Goal: Information Seeking & Learning: Check status

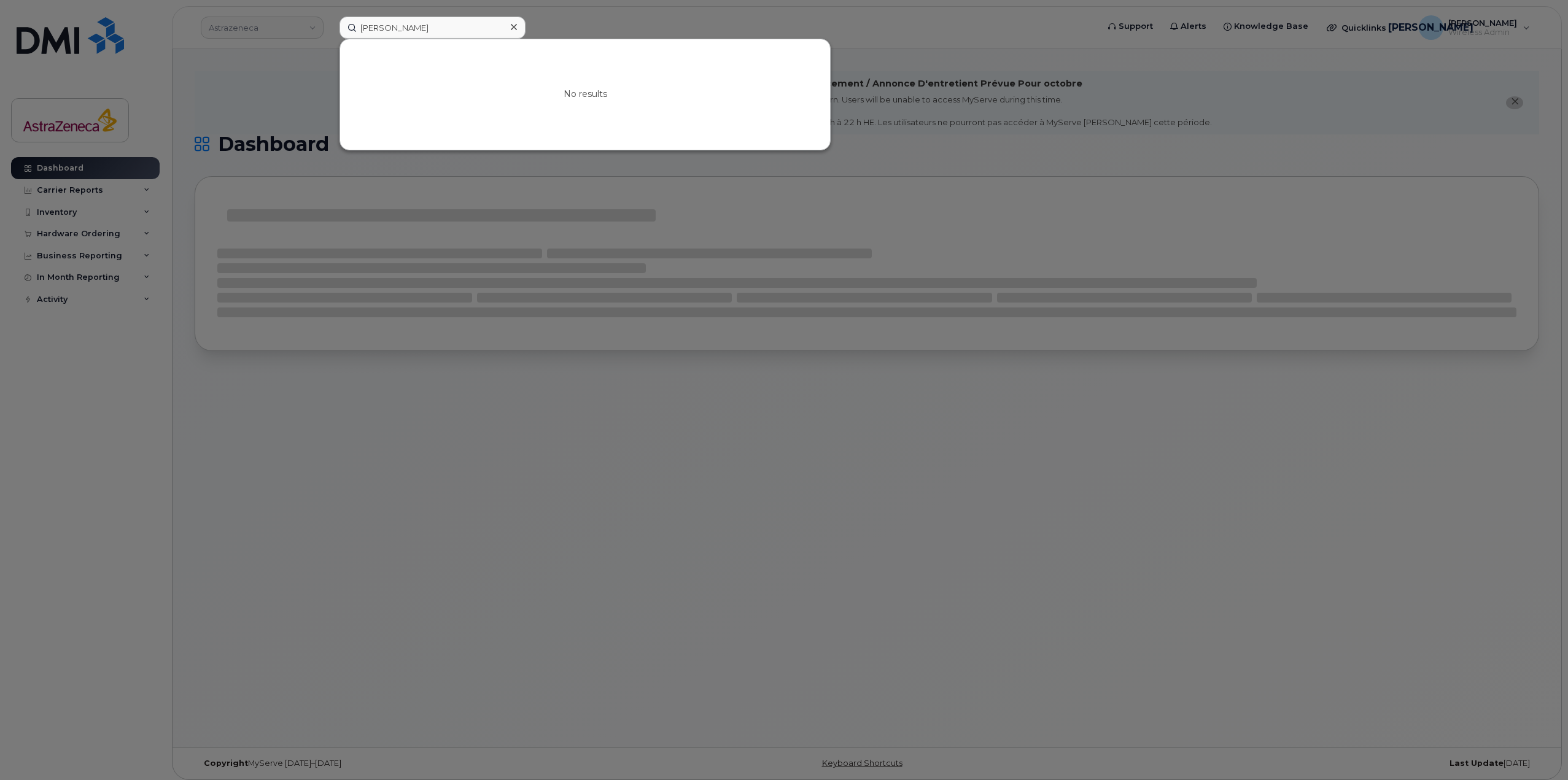
drag, startPoint x: 471, startPoint y: 30, endPoint x: 220, endPoint y: 21, distance: 251.2
click at [330, 21] on div "Susan O'Keefe No results" at bounding box center [715, 28] width 770 height 22
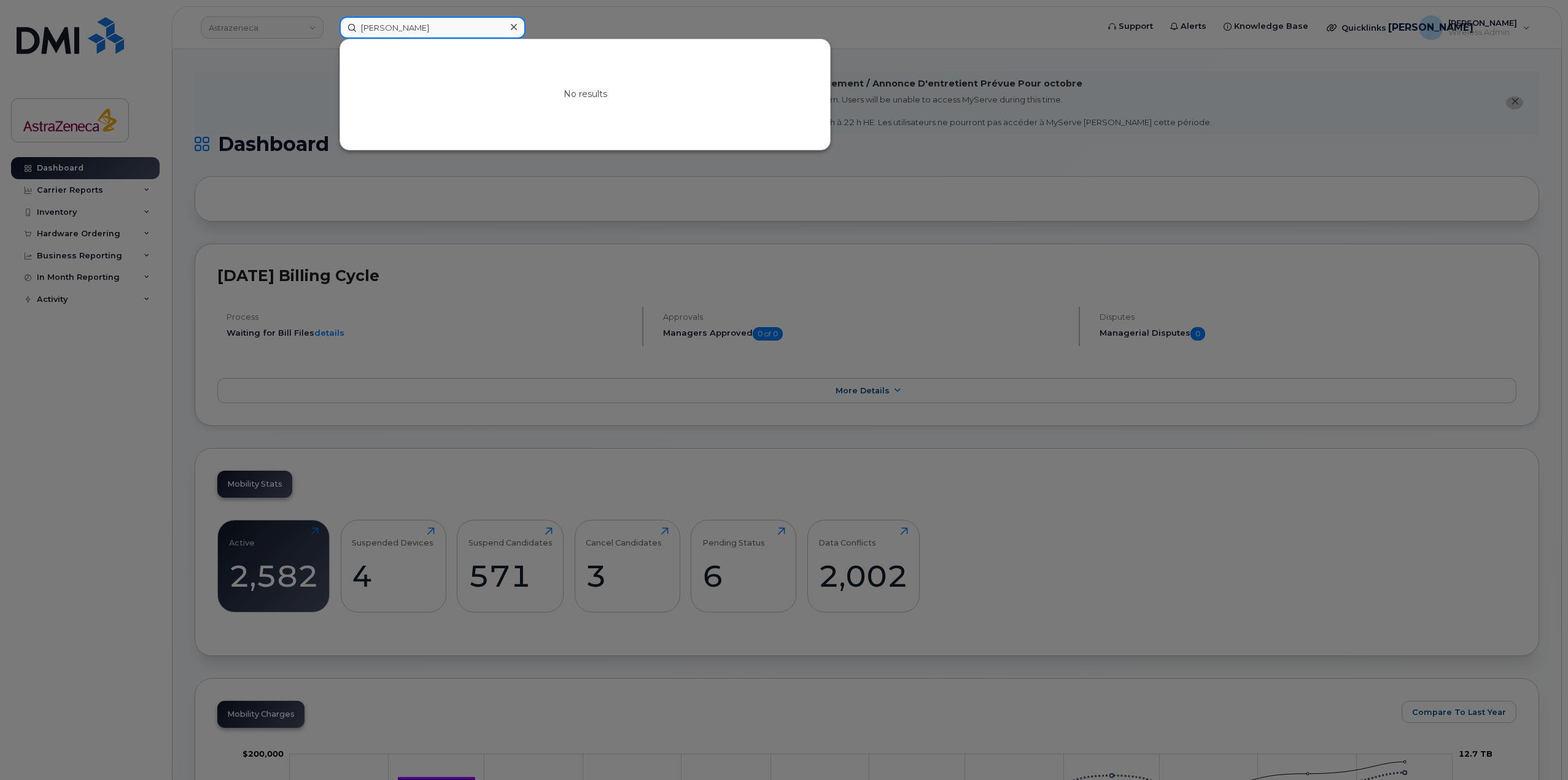
paste input "4165576104"
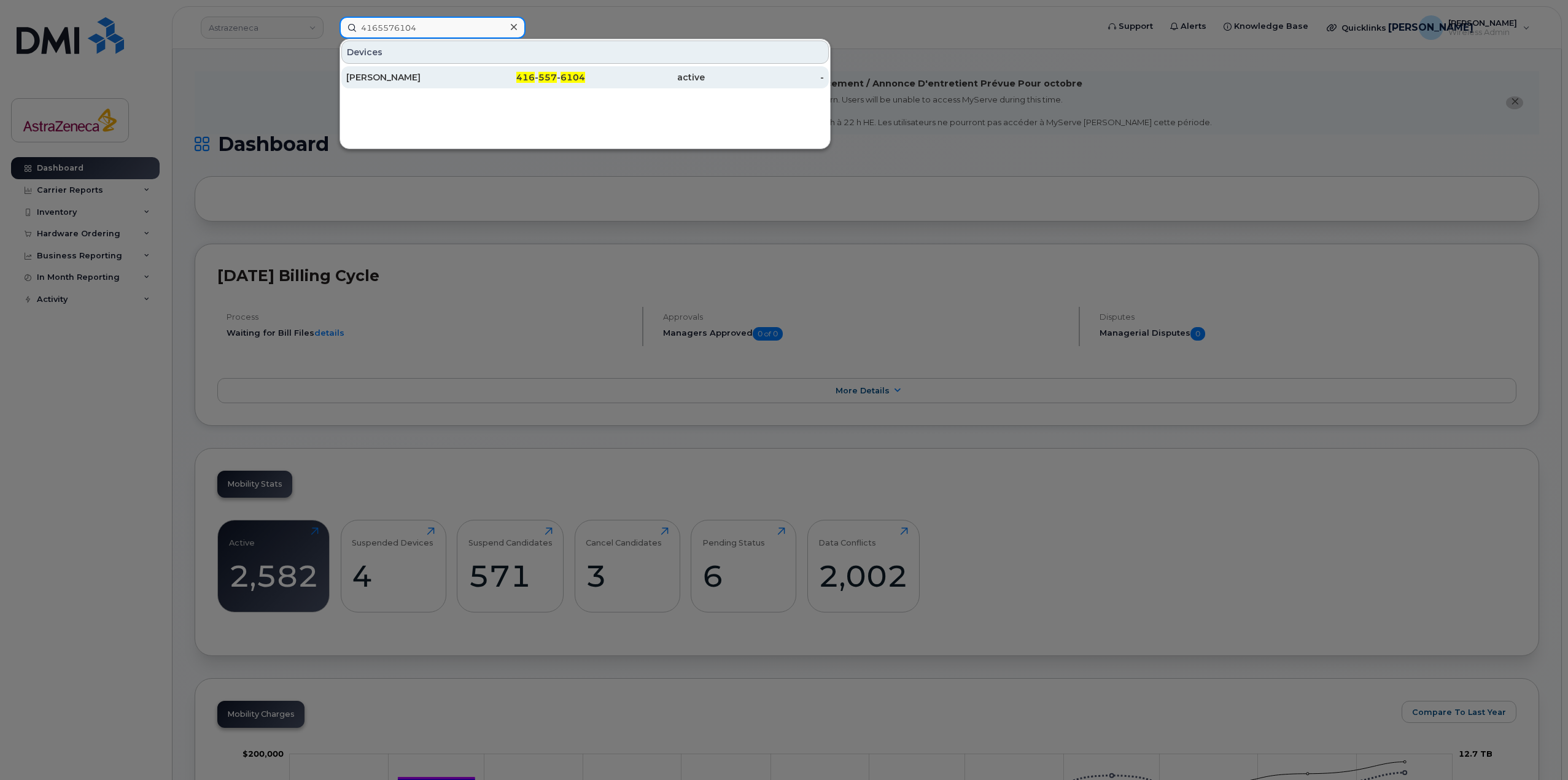
type input "4165576104"
click at [436, 77] on div "[PERSON_NAME]" at bounding box center [406, 77] width 120 height 12
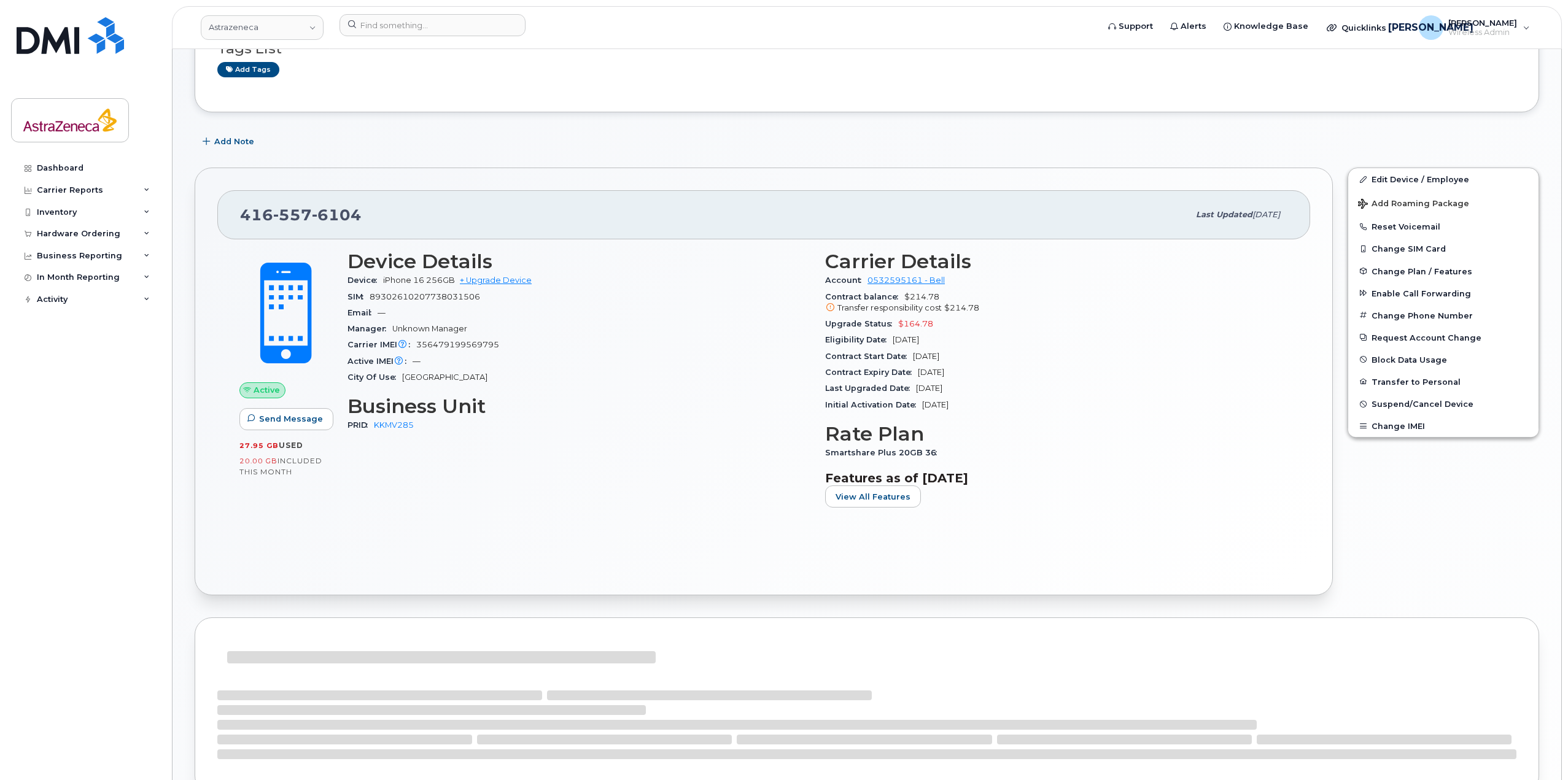
scroll to position [184, 0]
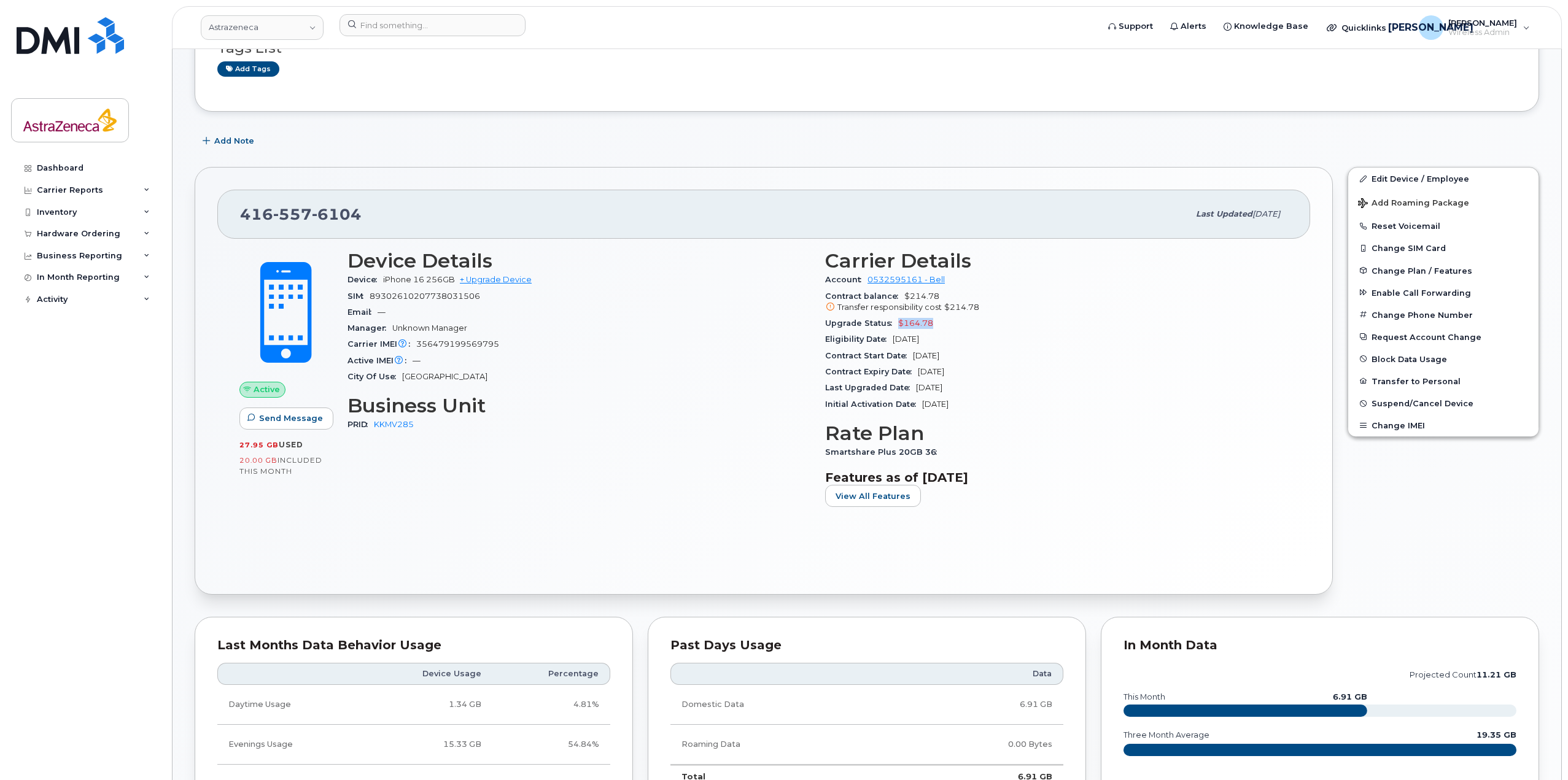
drag, startPoint x: 935, startPoint y: 325, endPoint x: 895, endPoint y: 322, distance: 40.1
click at [895, 322] on div "Upgrade Status $164.78" at bounding box center [1057, 323] width 463 height 16
click at [933, 289] on div "Contract balance $214.78 Transfer responsibility cost $214.78" at bounding box center [1057, 302] width 463 height 28
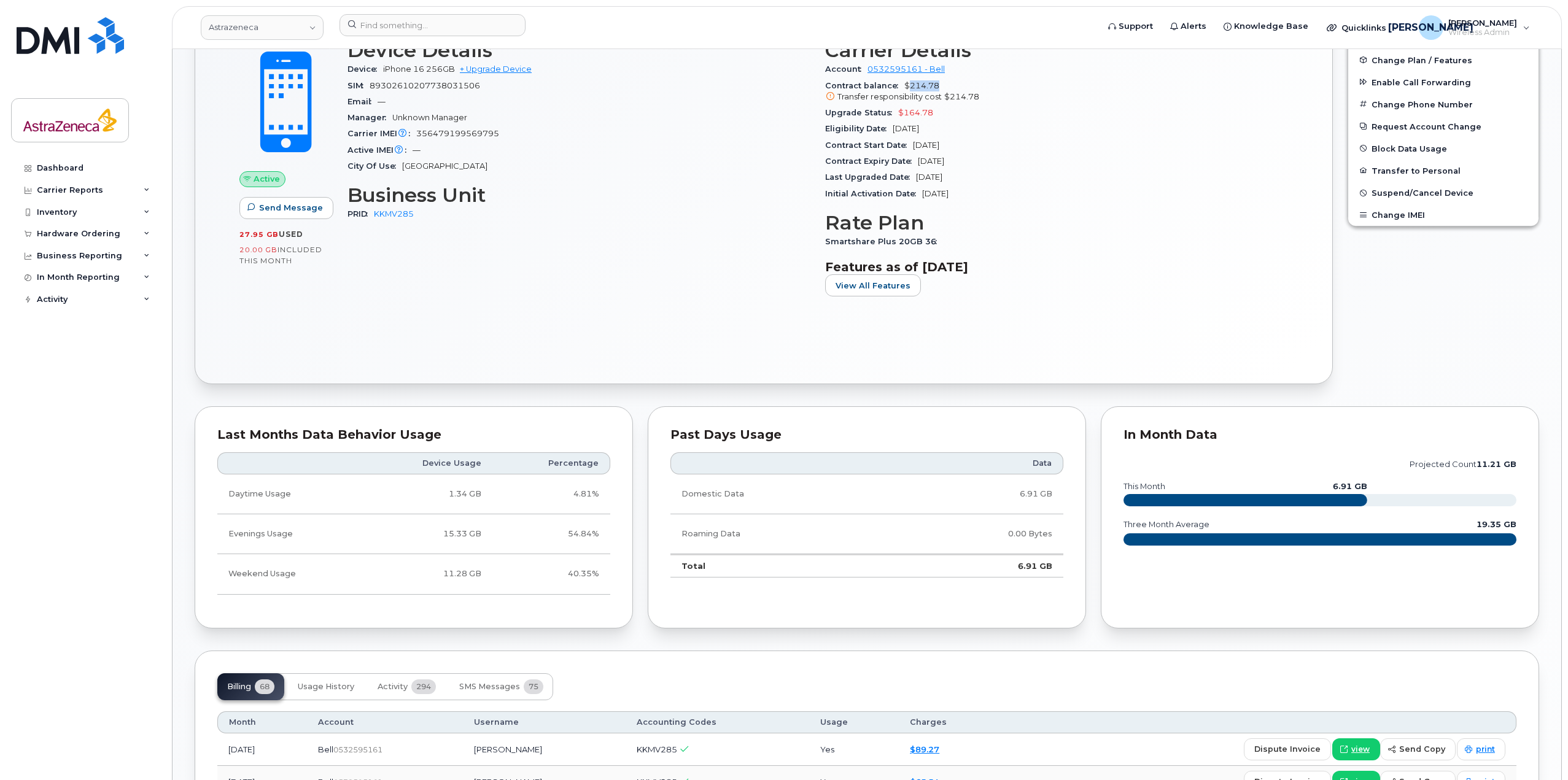
scroll to position [307, 0]
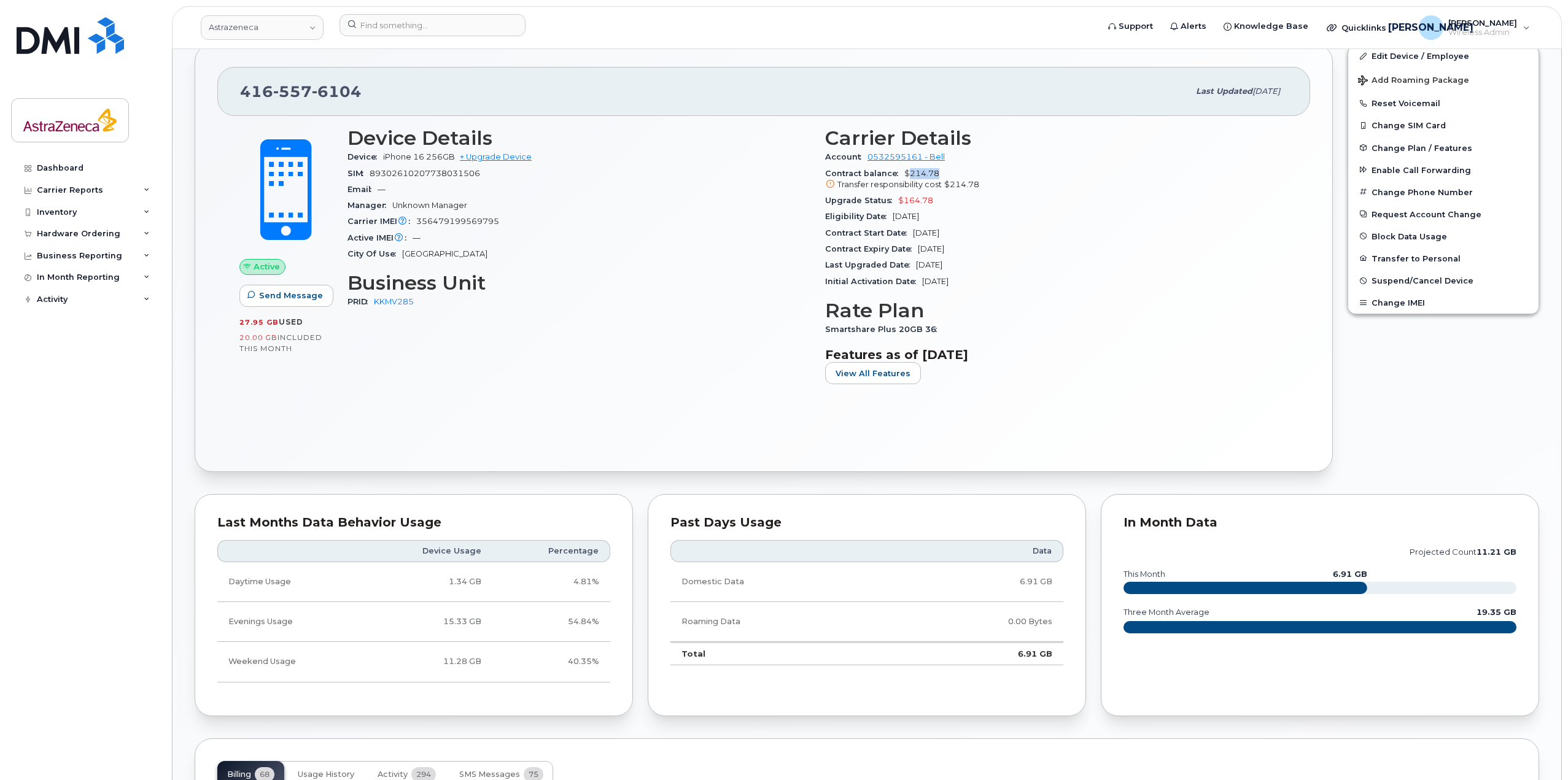
click at [1028, 380] on section "Features as of Sep 01, 2025 View All Features" at bounding box center [1057, 365] width 463 height 36
drag, startPoint x: 1056, startPoint y: 275, endPoint x: 1069, endPoint y: 119, distance: 156.5
click at [1056, 275] on div "Initial Activation Date Nov 19, 2004" at bounding box center [1057, 281] width 463 height 16
click at [340, 86] on span "6104" at bounding box center [337, 92] width 50 height 19
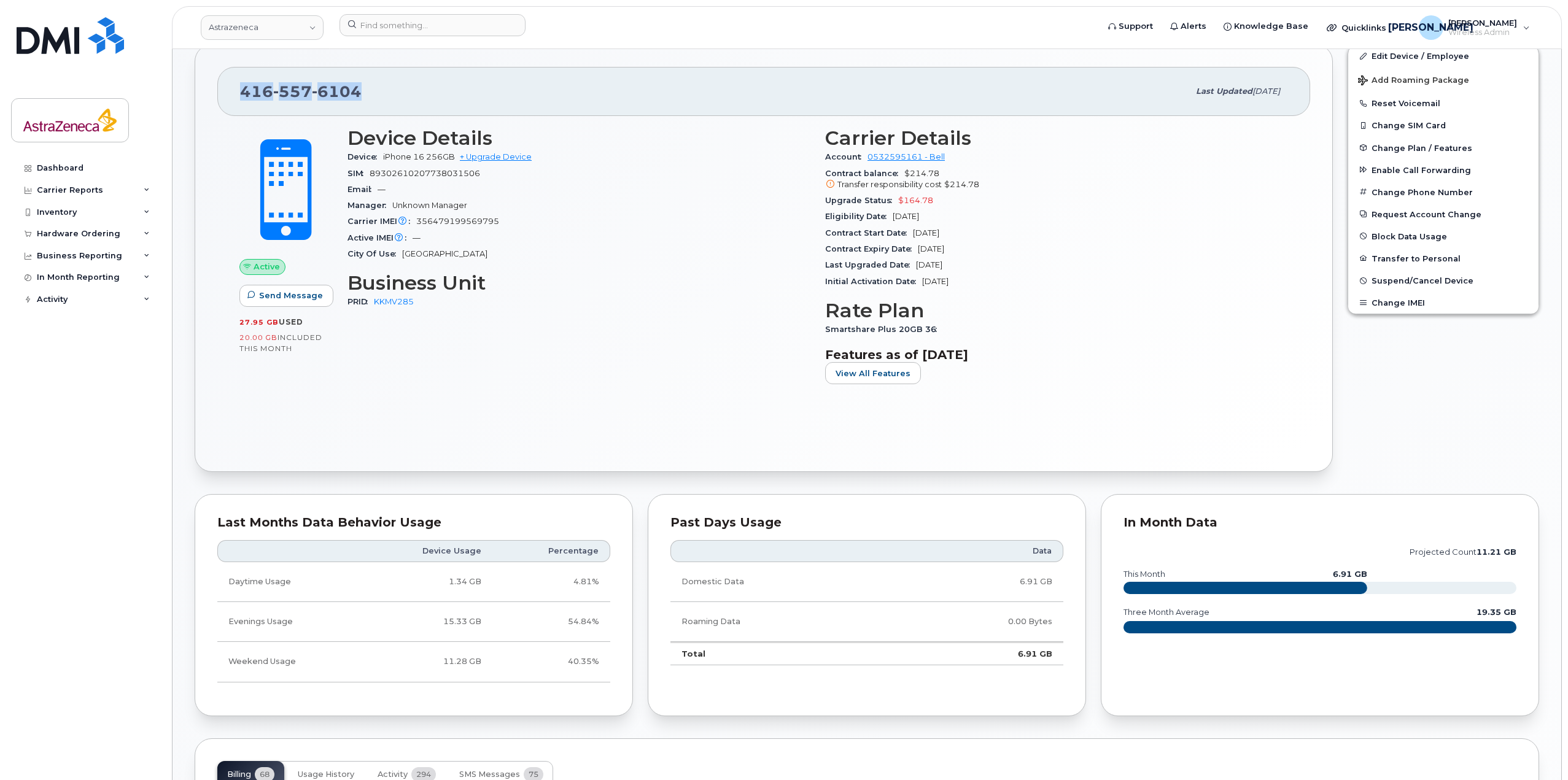
click at [340, 86] on span "6104" at bounding box center [337, 92] width 50 height 19
copy span "[PHONE_NUMBER]"
click at [712, 327] on div "Device Details Device iPhone 16 256GB + Upgrade Device SIM 89302610207738031506…" at bounding box center [579, 260] width 478 height 282
drag, startPoint x: 1046, startPoint y: 296, endPoint x: 748, endPoint y: 220, distance: 307.5
click at [748, 220] on div "Device Details Device iPhone 16 256GB + Upgrade Device SIM 89302610207738031506…" at bounding box center [818, 260] width 955 height 282
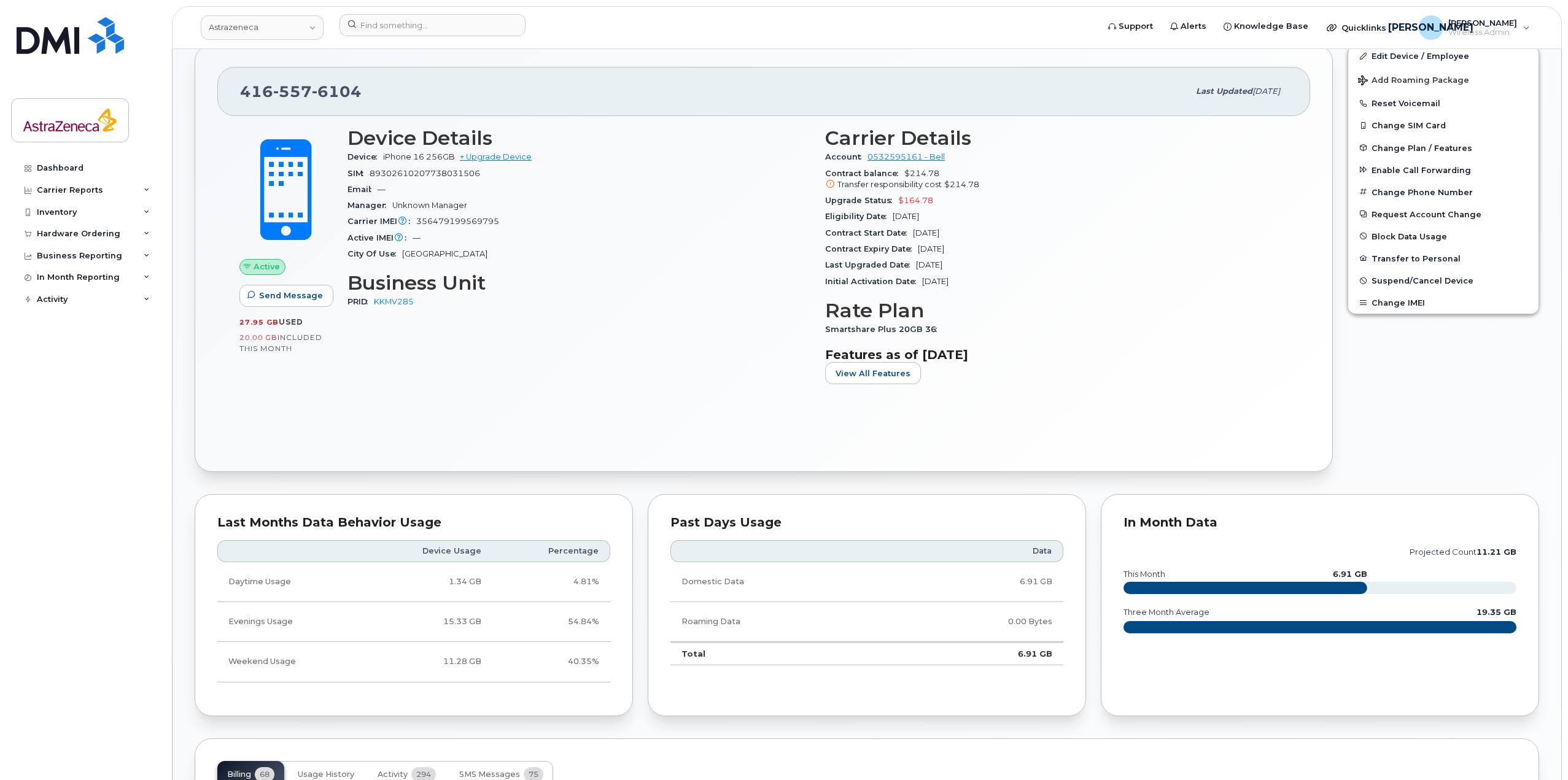
click at [748, 220] on div "Carrier IMEI Carrier IMEI is reported during the last billing cycle or change o…" at bounding box center [579, 221] width 463 height 16
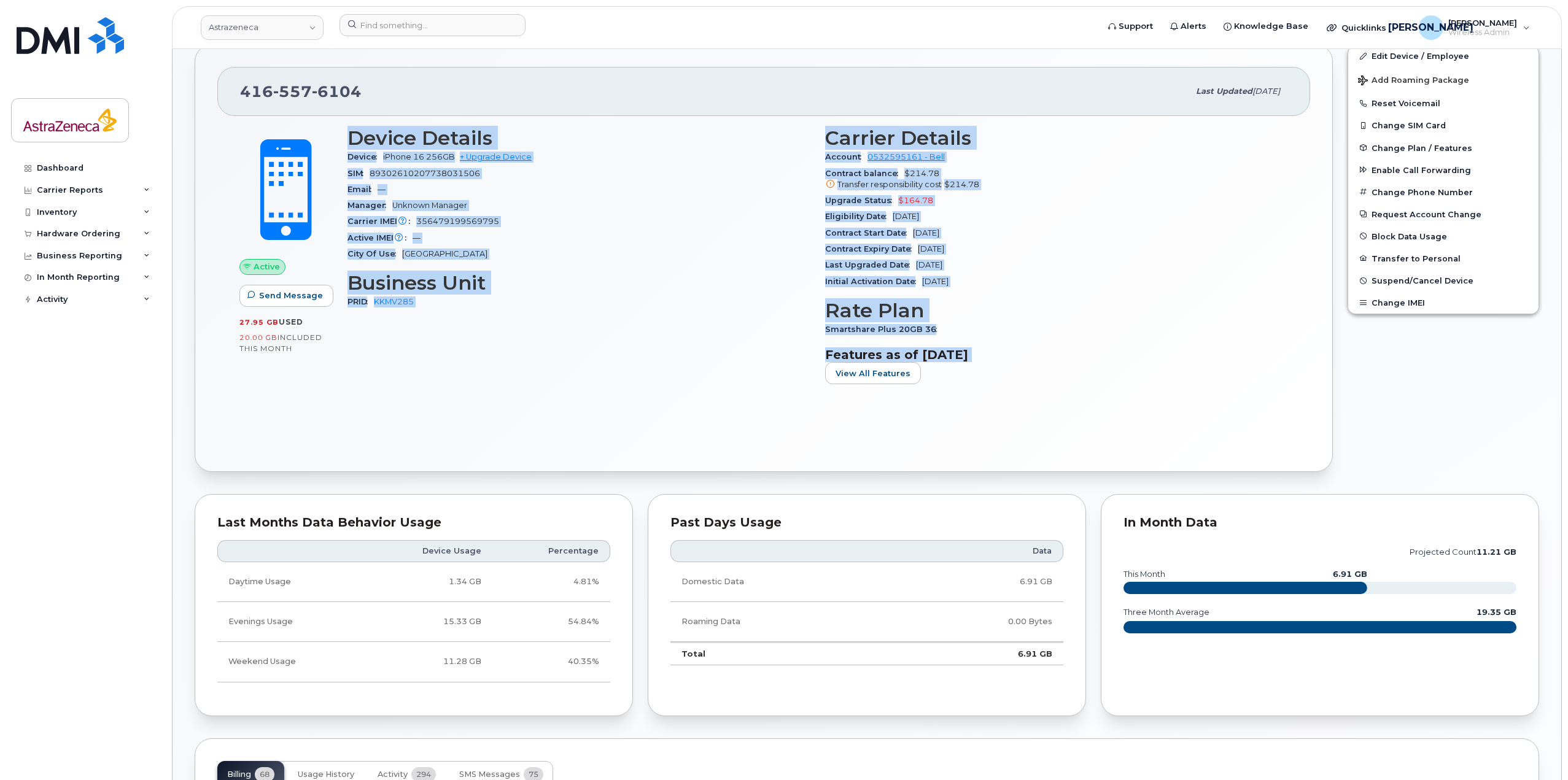
drag, startPoint x: 418, startPoint y: 157, endPoint x: 1054, endPoint y: 394, distance: 678.7
click at [1054, 394] on div "Device Details Device iPhone 16 256GB + Upgrade Device SIM 89302610207738031506…" at bounding box center [818, 260] width 955 height 282
click at [1054, 394] on div "Carrier Details Account 0532595161 - Bell Contract balance $214.78 Transfer res…" at bounding box center [1057, 260] width 478 height 282
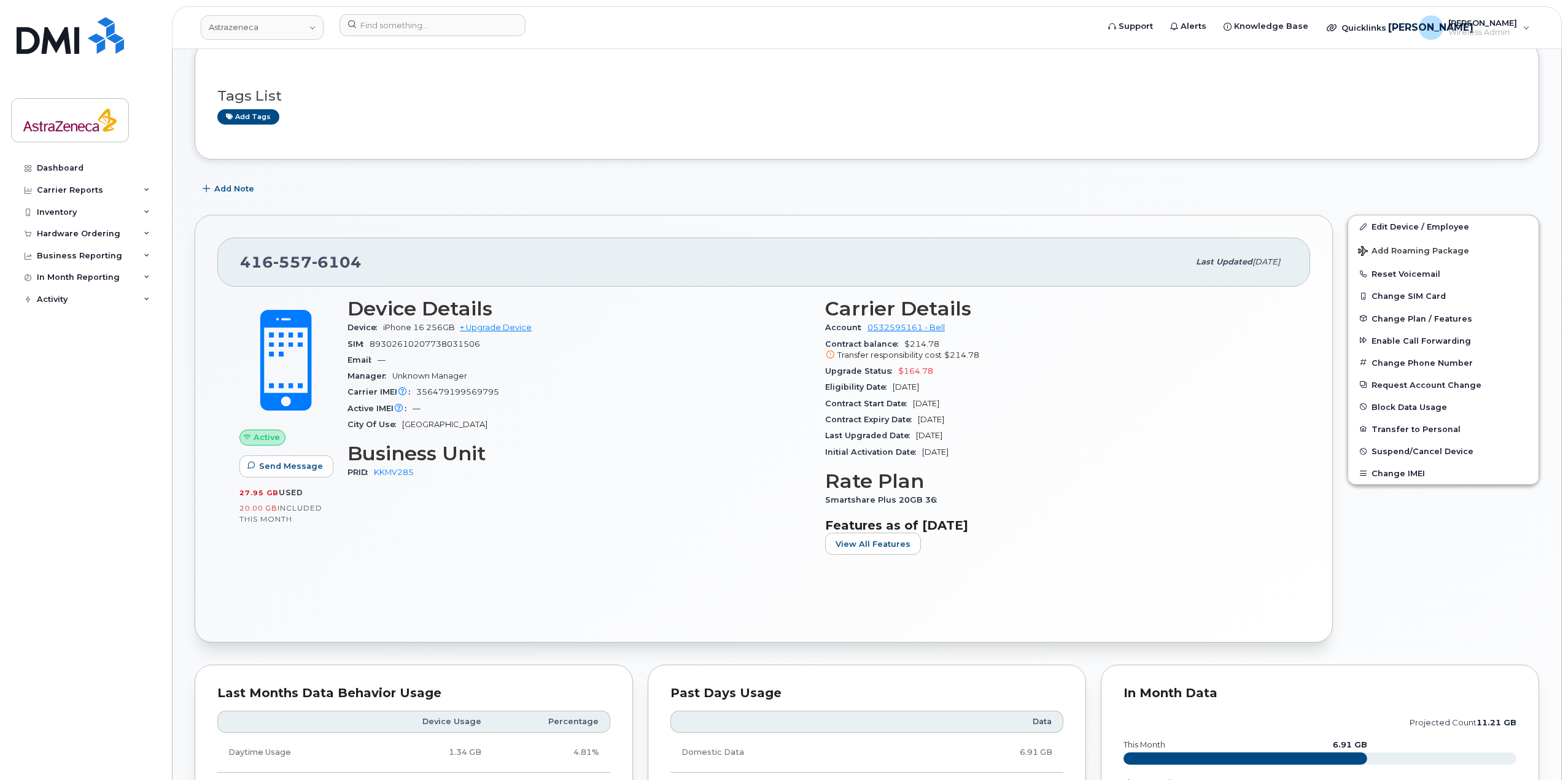
scroll to position [0, 0]
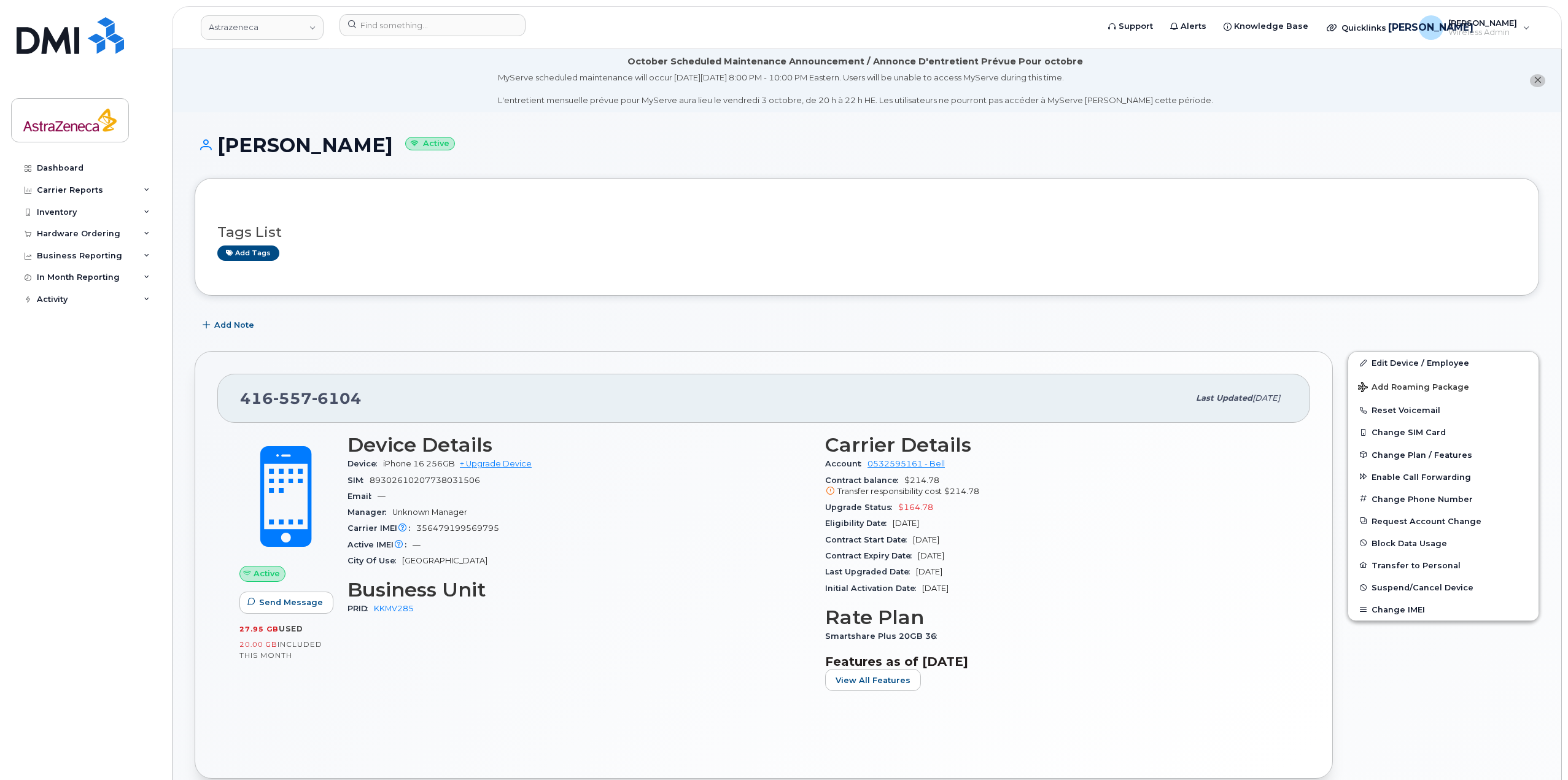
click at [1249, 389] on div "Last updated Sep 08, 2025" at bounding box center [1238, 398] width 99 height 26
click at [1261, 394] on span "[DATE]" at bounding box center [1266, 398] width 28 height 9
click at [1252, 398] on span "[DATE]" at bounding box center [1266, 398] width 28 height 9
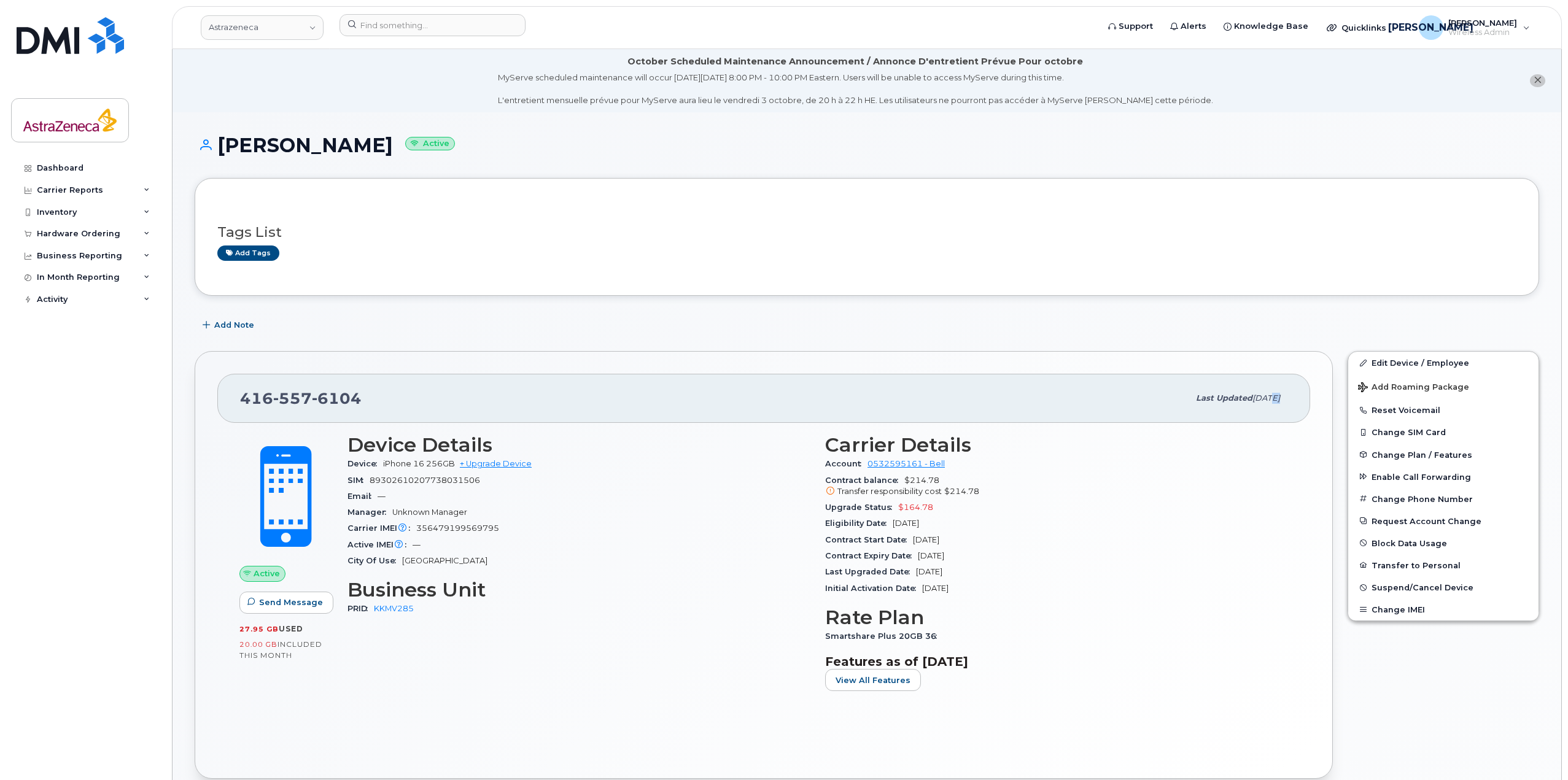
click at [1252, 398] on span "[DATE]" at bounding box center [1266, 398] width 28 height 9
click at [1278, 401] on span "[DATE]" at bounding box center [1266, 398] width 28 height 9
click at [1264, 400] on span "[DATE]" at bounding box center [1266, 398] width 28 height 9
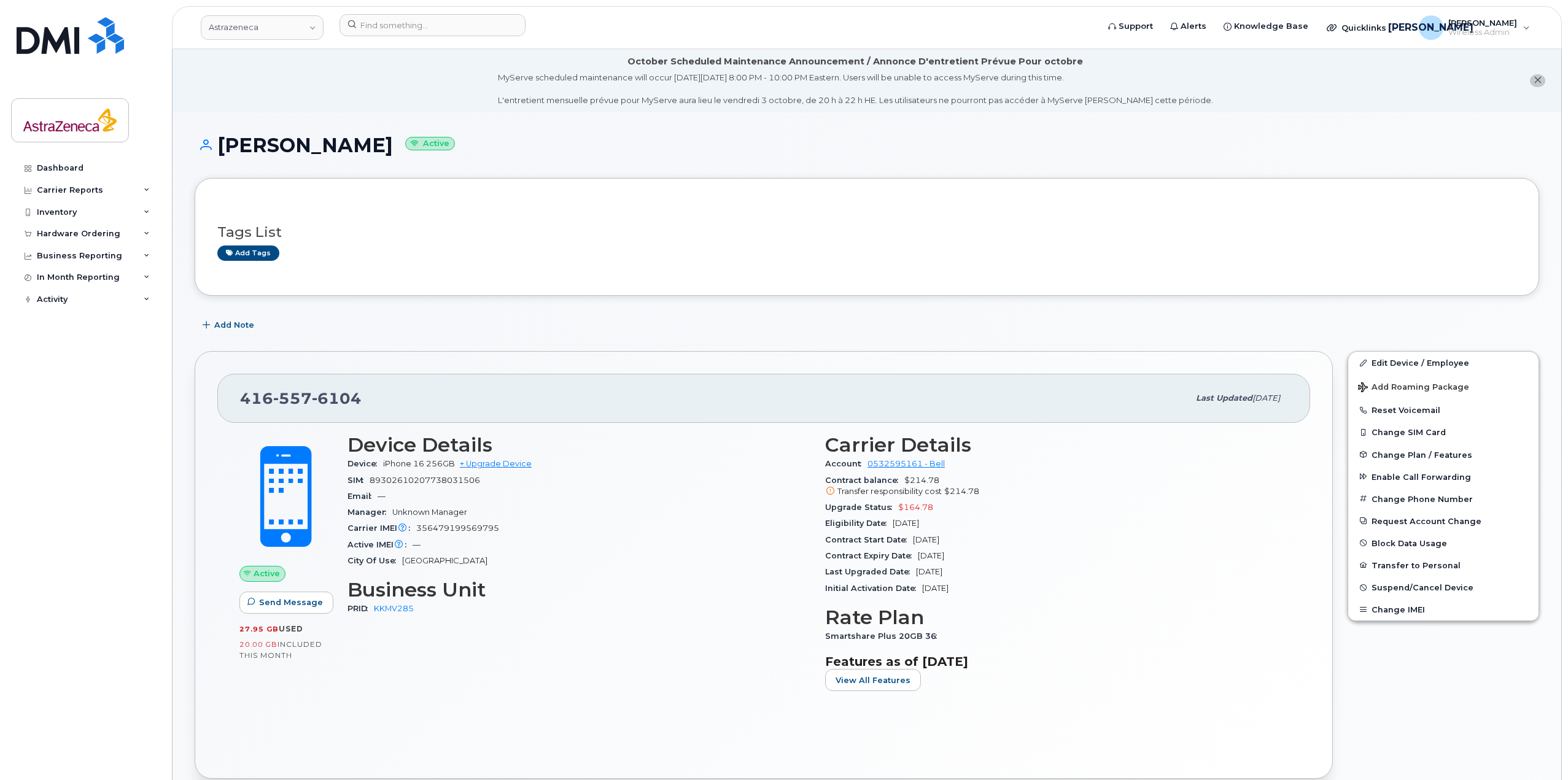
click at [1252, 401] on span "[DATE]" at bounding box center [1266, 398] width 28 height 9
click at [1252, 397] on span "[DATE]" at bounding box center [1266, 398] width 28 height 9
click at [1252, 396] on span "[DATE]" at bounding box center [1266, 398] width 28 height 9
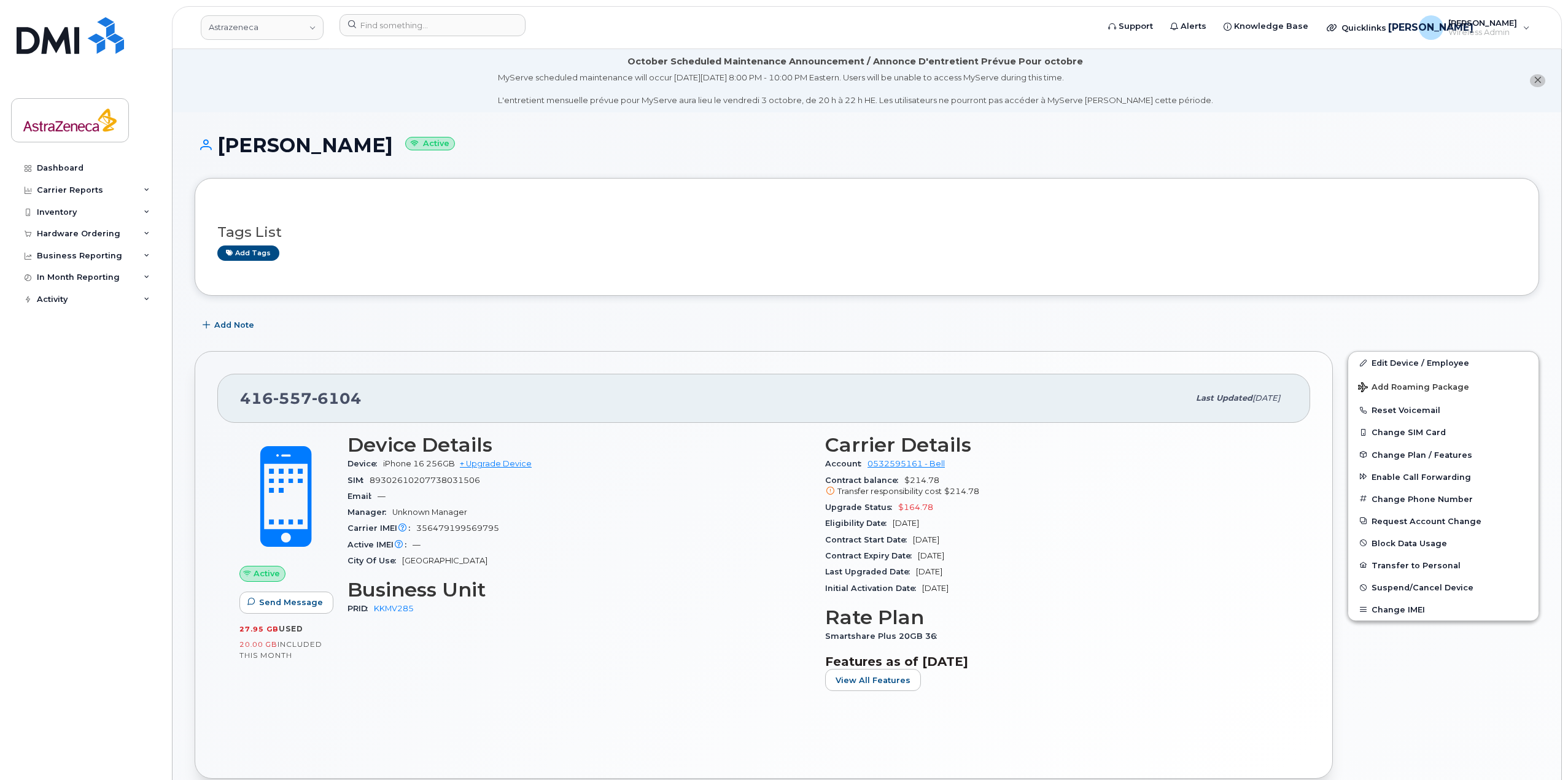
click at [1265, 397] on span "[DATE]" at bounding box center [1266, 398] width 28 height 9
click at [1252, 412] on div "[PHONE_NUMBER] Last updated [DATE]" at bounding box center [764, 398] width 1093 height 49
click at [1252, 405] on div "Last updated Sep 08, 2025" at bounding box center [1238, 398] width 99 height 26
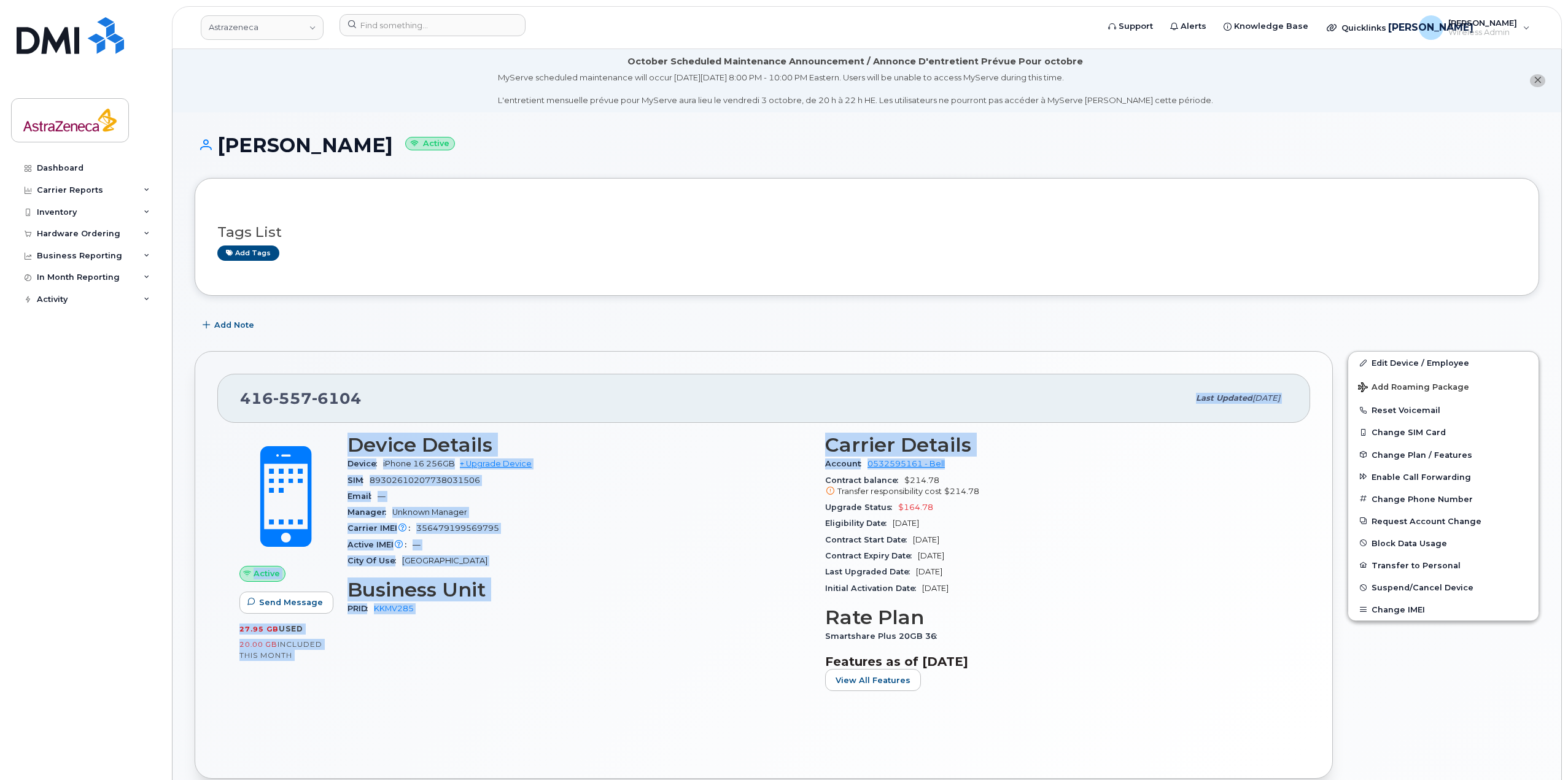
drag, startPoint x: 1016, startPoint y: 457, endPoint x: 570, endPoint y: 391, distance: 450.9
click at [570, 391] on div "[PHONE_NUMBER] Last updated [DATE] Active Send Message 27.95 GB  used 20.00 GB …" at bounding box center [763, 565] width 1138 height 428
click at [587, 480] on div "SIM 89302610207738031506" at bounding box center [579, 480] width 463 height 16
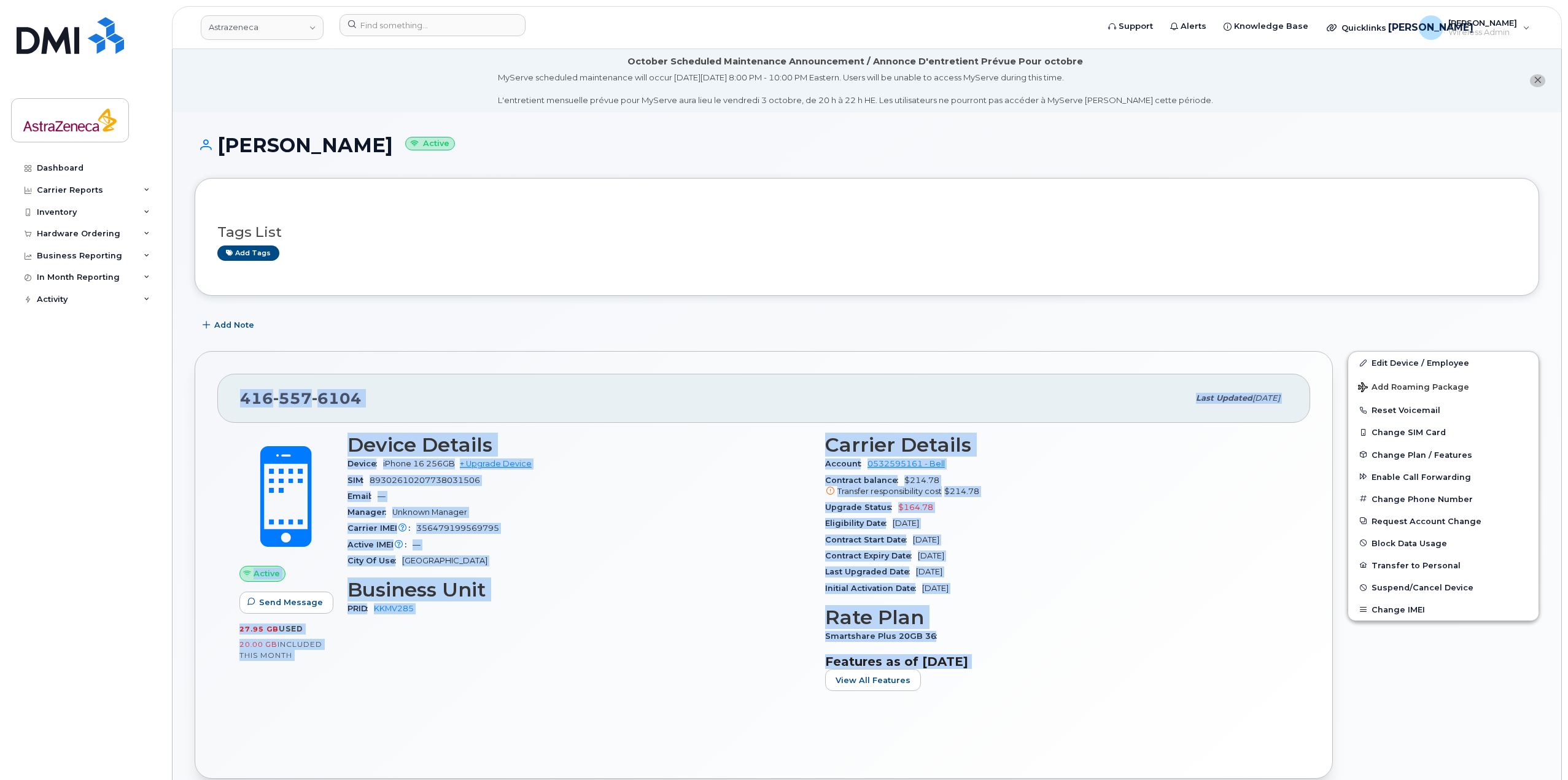
drag, startPoint x: 243, startPoint y: 396, endPoint x: 1062, endPoint y: 688, distance: 869.5
click at [1062, 688] on div "[PHONE_NUMBER] Last updated [DATE] Active Send Message 27.95 GB  used 20.00 GB …" at bounding box center [763, 565] width 1138 height 428
click at [1062, 688] on section "Features as of Sep 01, 2025 View All Features" at bounding box center [1057, 672] width 463 height 36
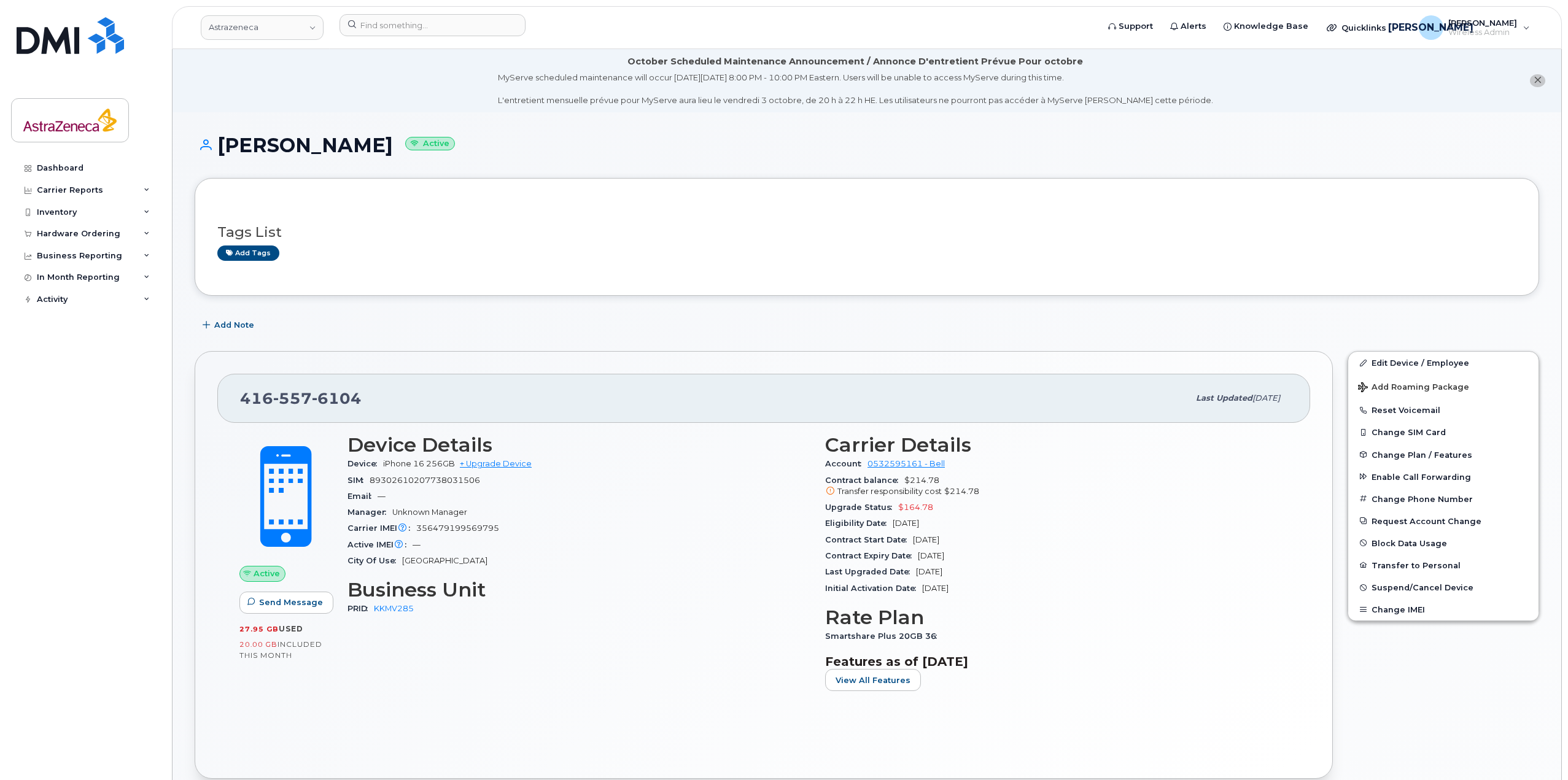
click at [752, 100] on div "MyServe scheduled maintenance will occur on Friday October 3rd, 8:00 PM - 10:00…" at bounding box center [855, 89] width 716 height 34
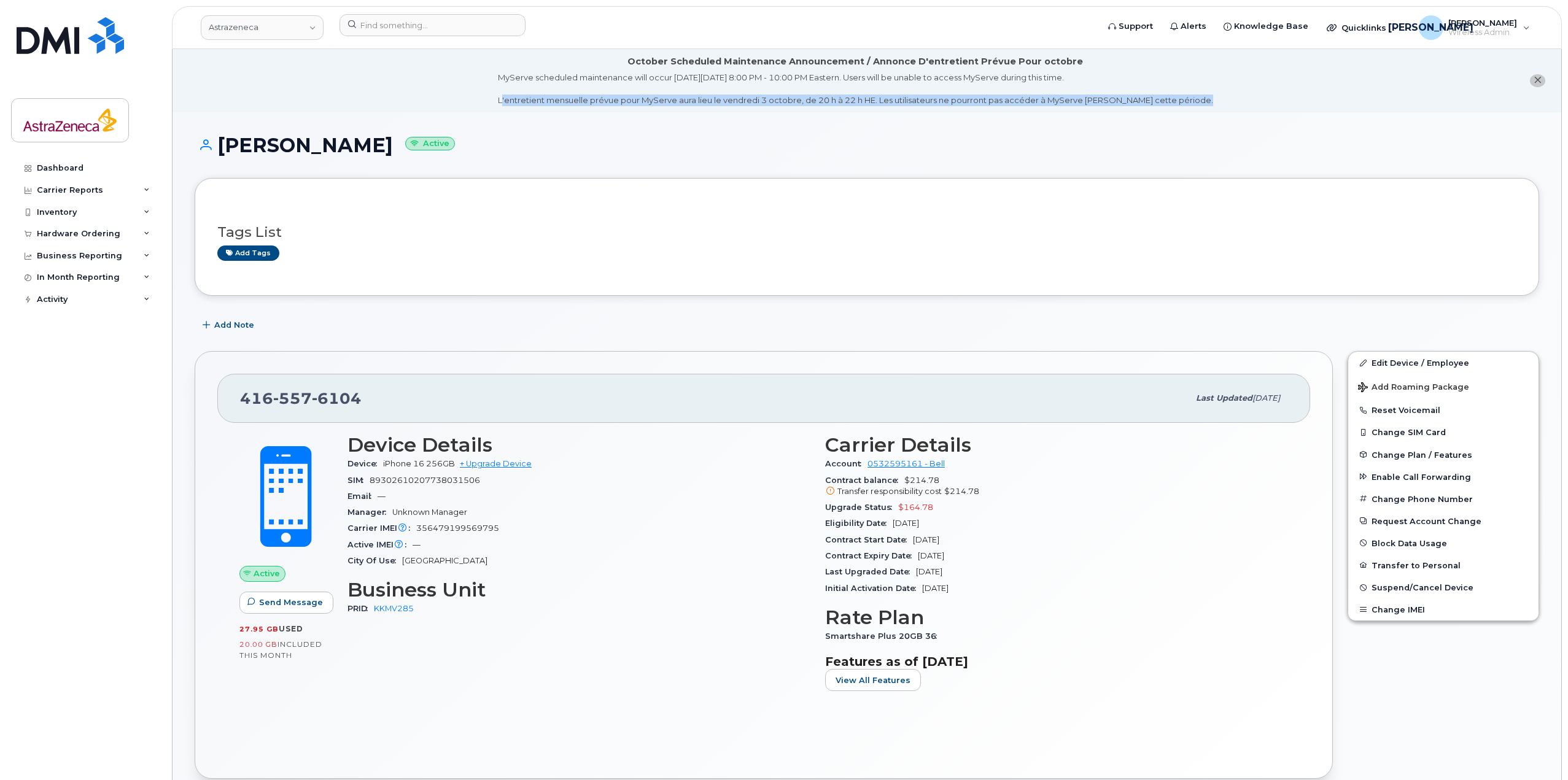
click at [752, 100] on div "MyServe scheduled maintenance will occur on Friday October 3rd, 8:00 PM - 10:00…" at bounding box center [855, 89] width 716 height 34
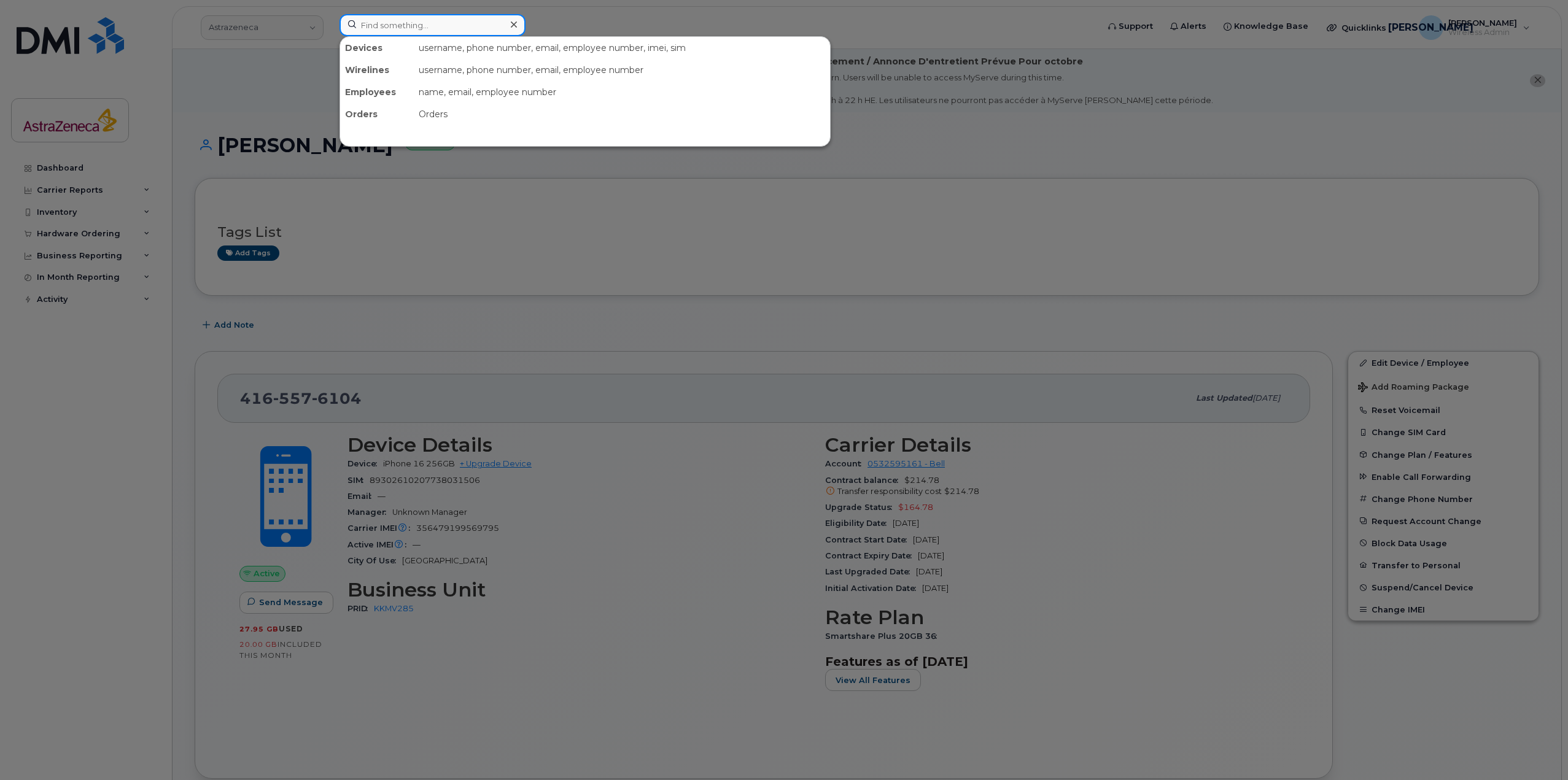
click at [404, 24] on input at bounding box center [433, 25] width 186 height 22
type input "Josh Card"
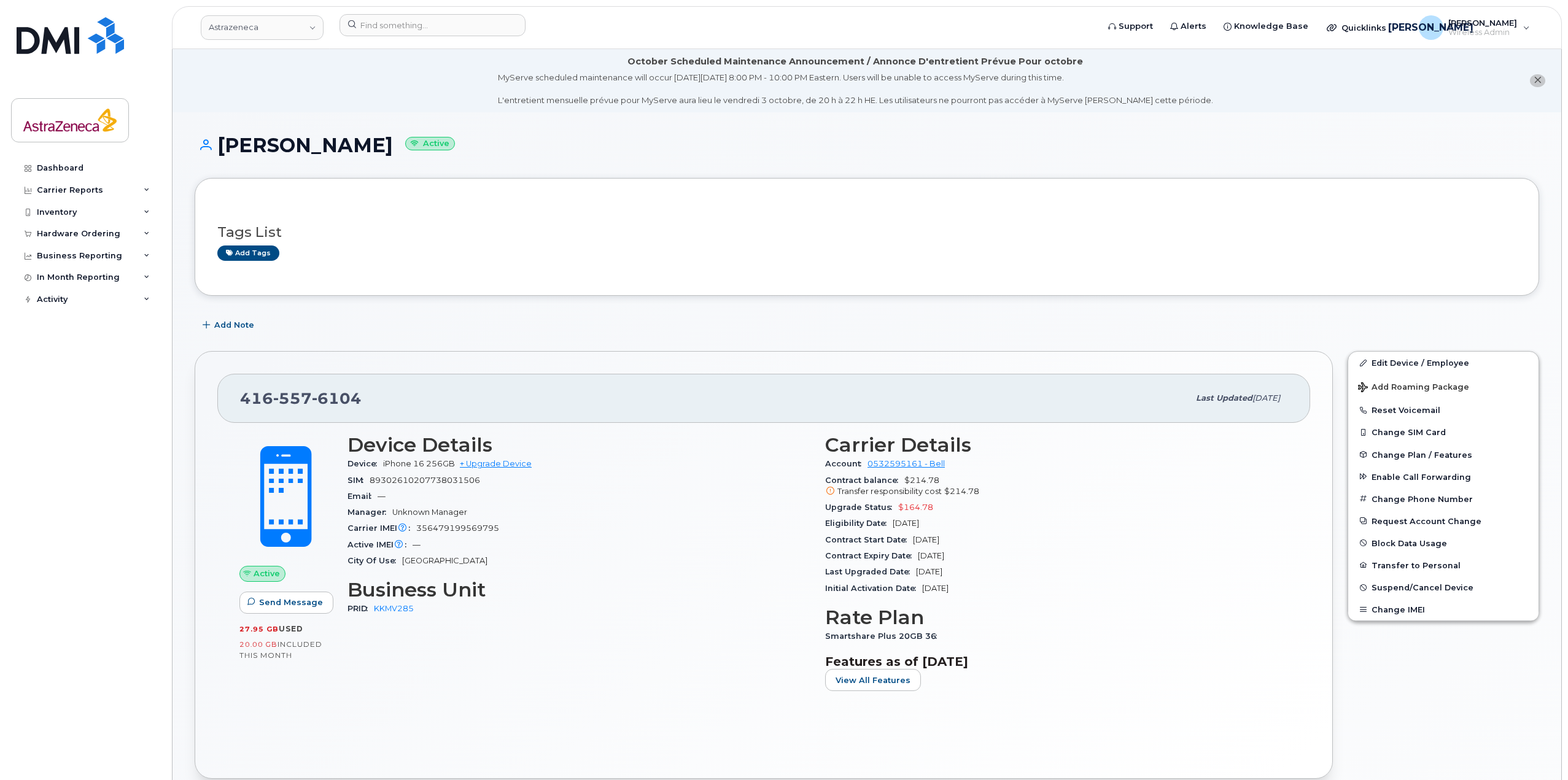
drag, startPoint x: 1028, startPoint y: 223, endPoint x: 841, endPoint y: 106, distance: 220.6
click at [1028, 223] on div "Tags List Add tags" at bounding box center [867, 237] width 1299 height 48
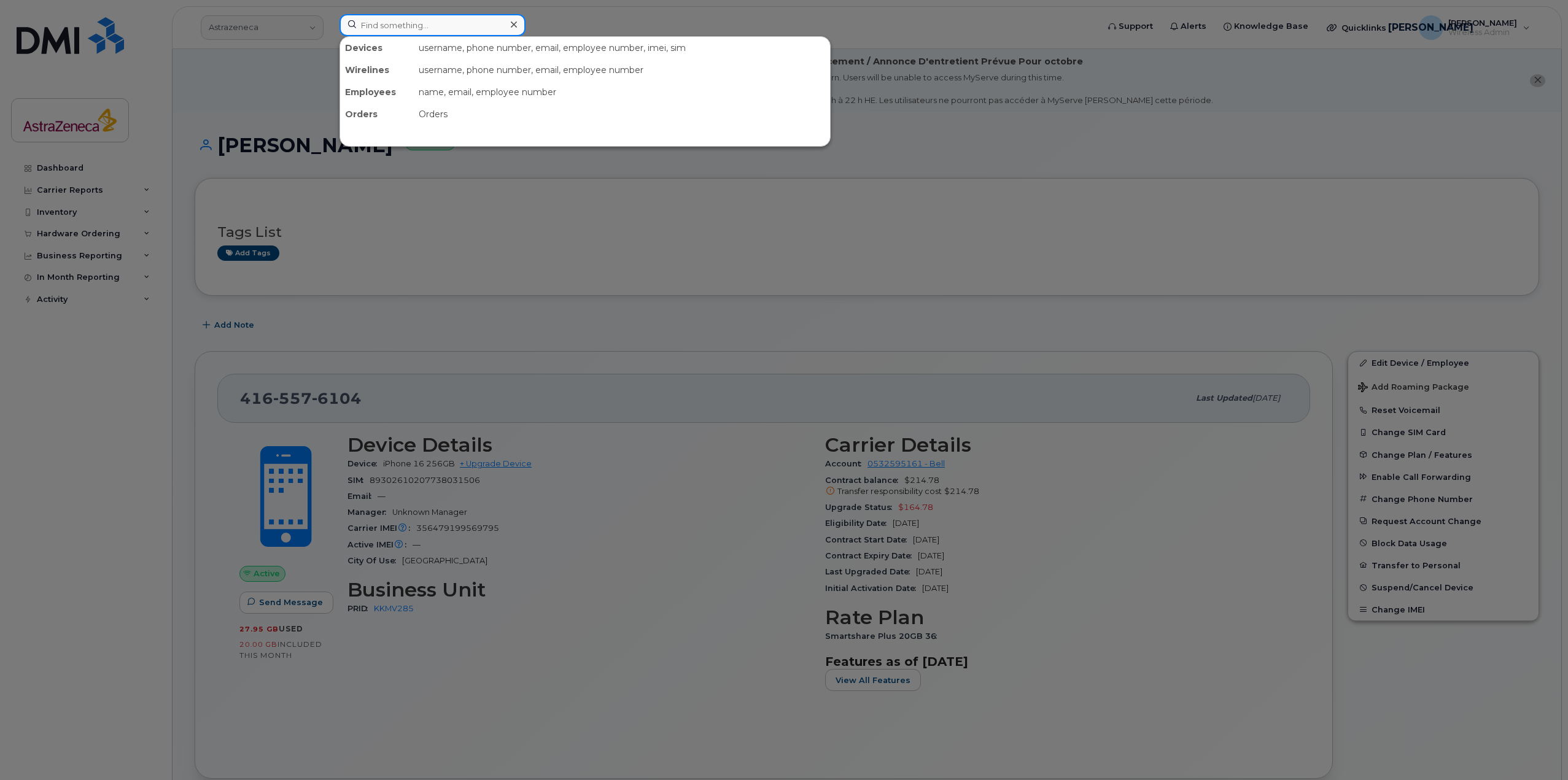
click at [499, 27] on input at bounding box center [433, 25] width 186 height 22
paste input "Joshua Carducci English (United States)‎ Transfer Personal Number AstraZeneca I…"
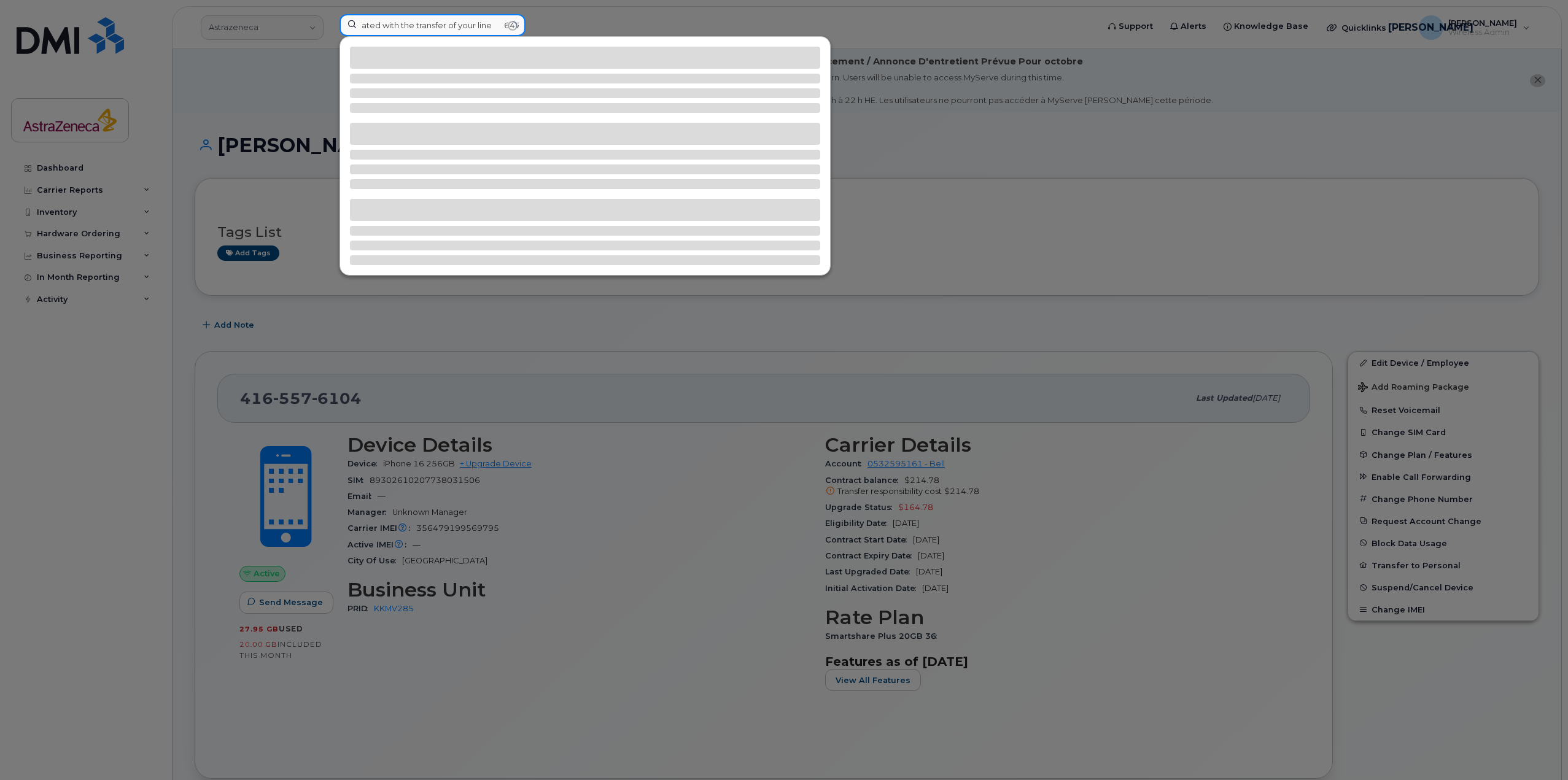
click at [478, 22] on input "Joshua Carducci English (United States)‎ Transfer Personal Number AstraZeneca I…" at bounding box center [433, 25] width 186 height 22
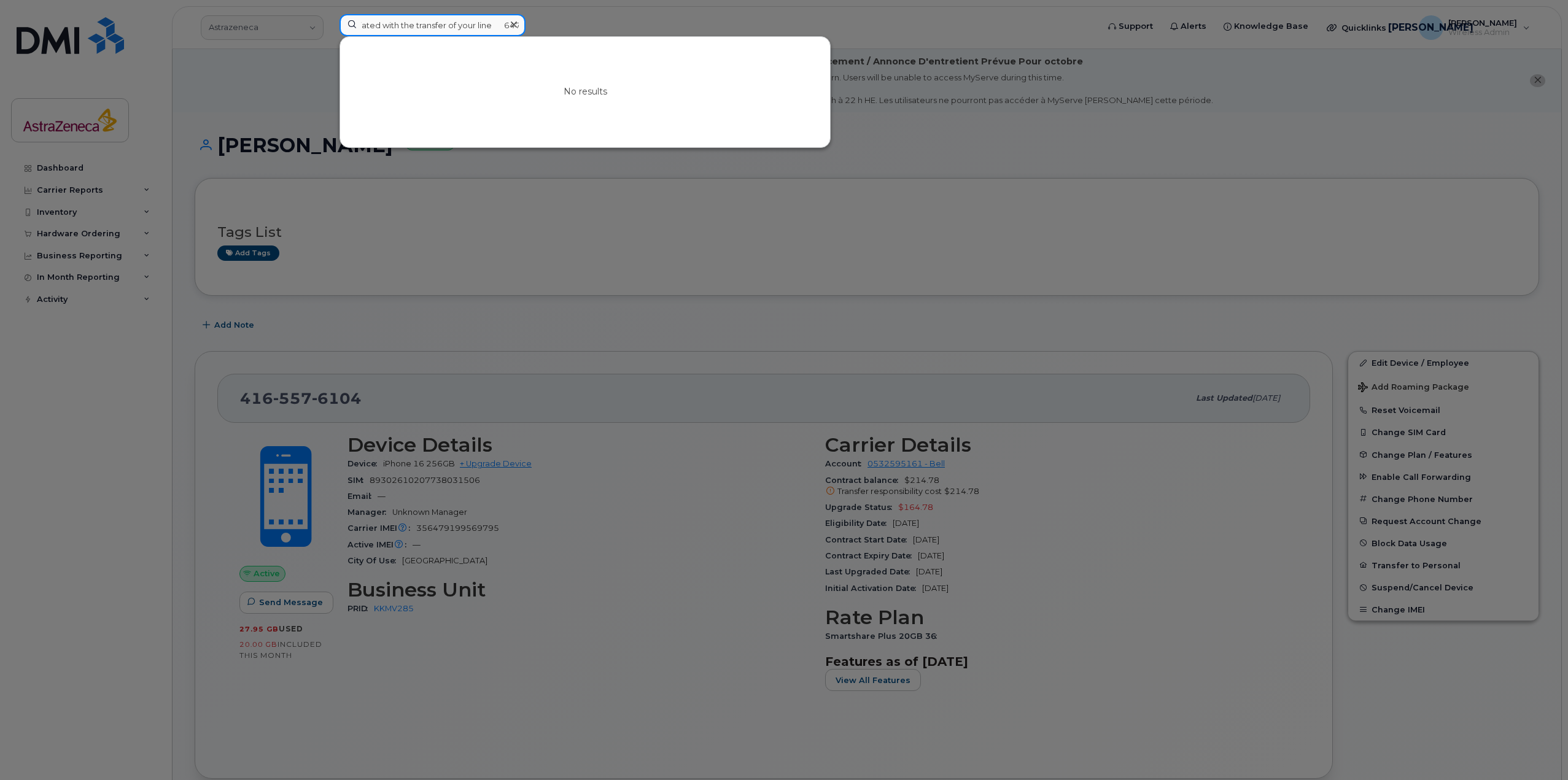
click at [478, 22] on input "Joshua Carducci English (United States)‎ Transfer Personal Number AstraZeneca I…" at bounding box center [433, 25] width 186 height 22
type input "Joshua Car"
click at [440, 36] on div "No results" at bounding box center [585, 92] width 491 height 112
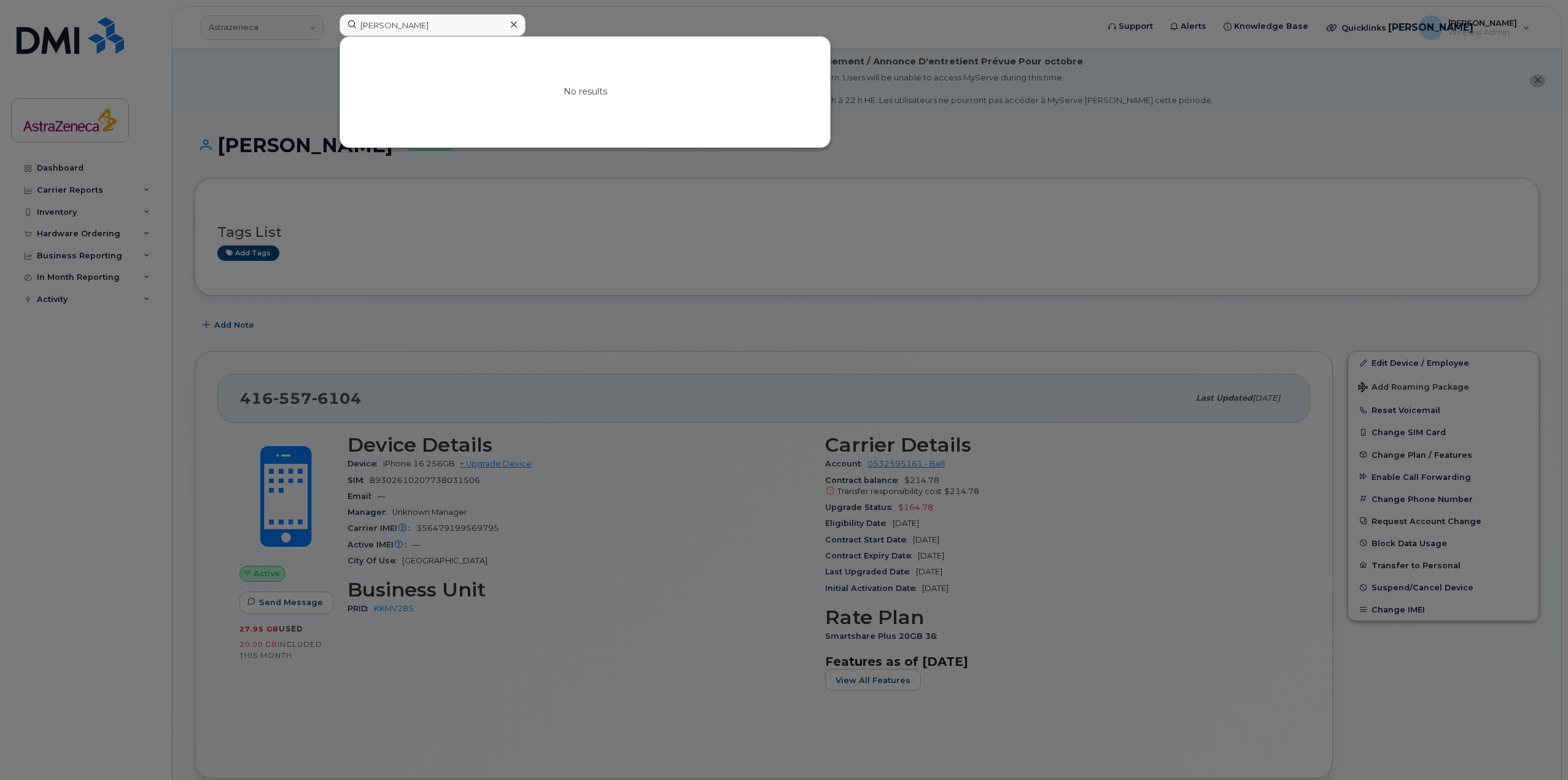
click at [233, 93] on div at bounding box center [784, 390] width 1568 height 780
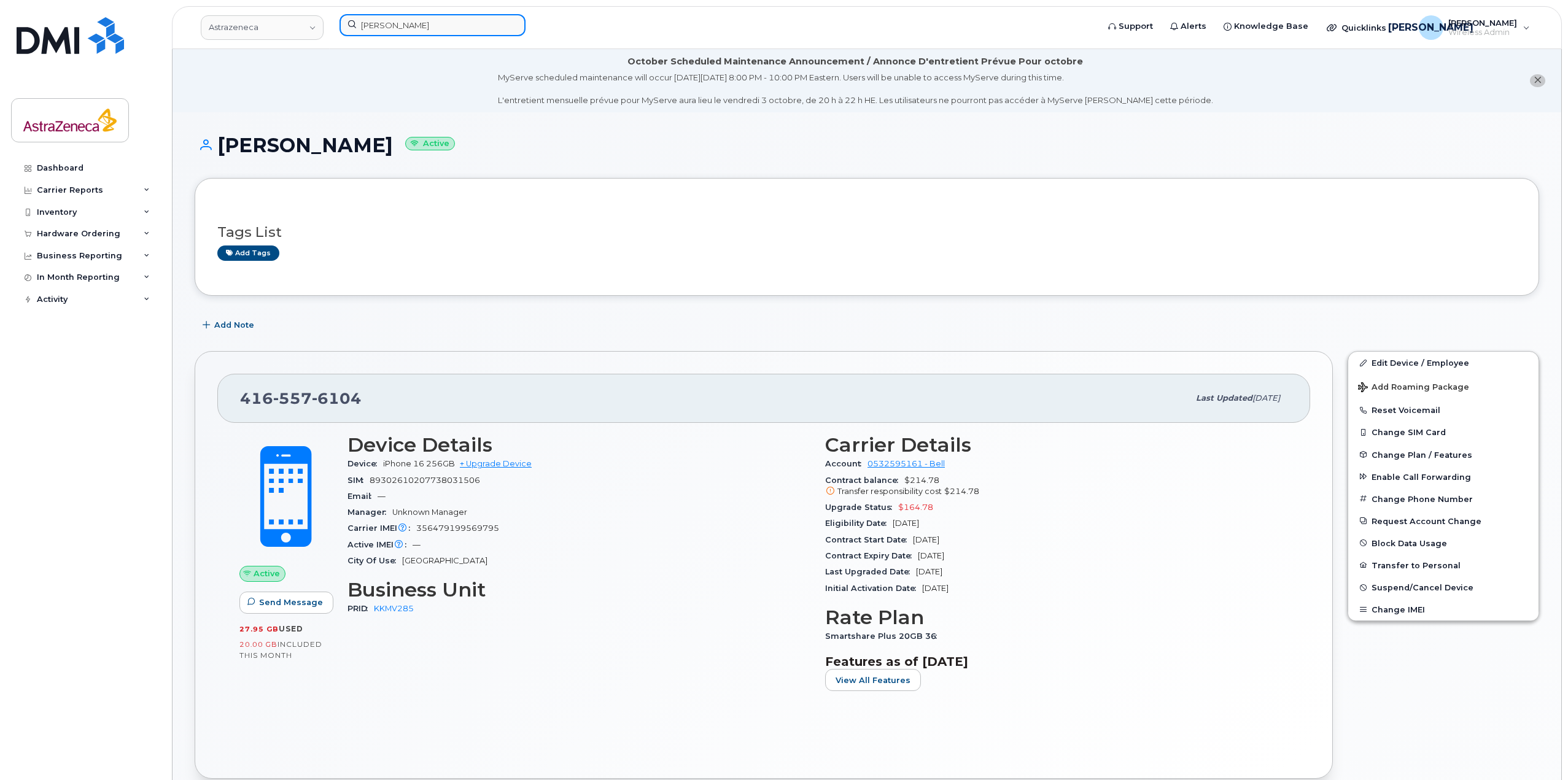
click at [411, 25] on input "Joshua Car" at bounding box center [433, 25] width 186 height 22
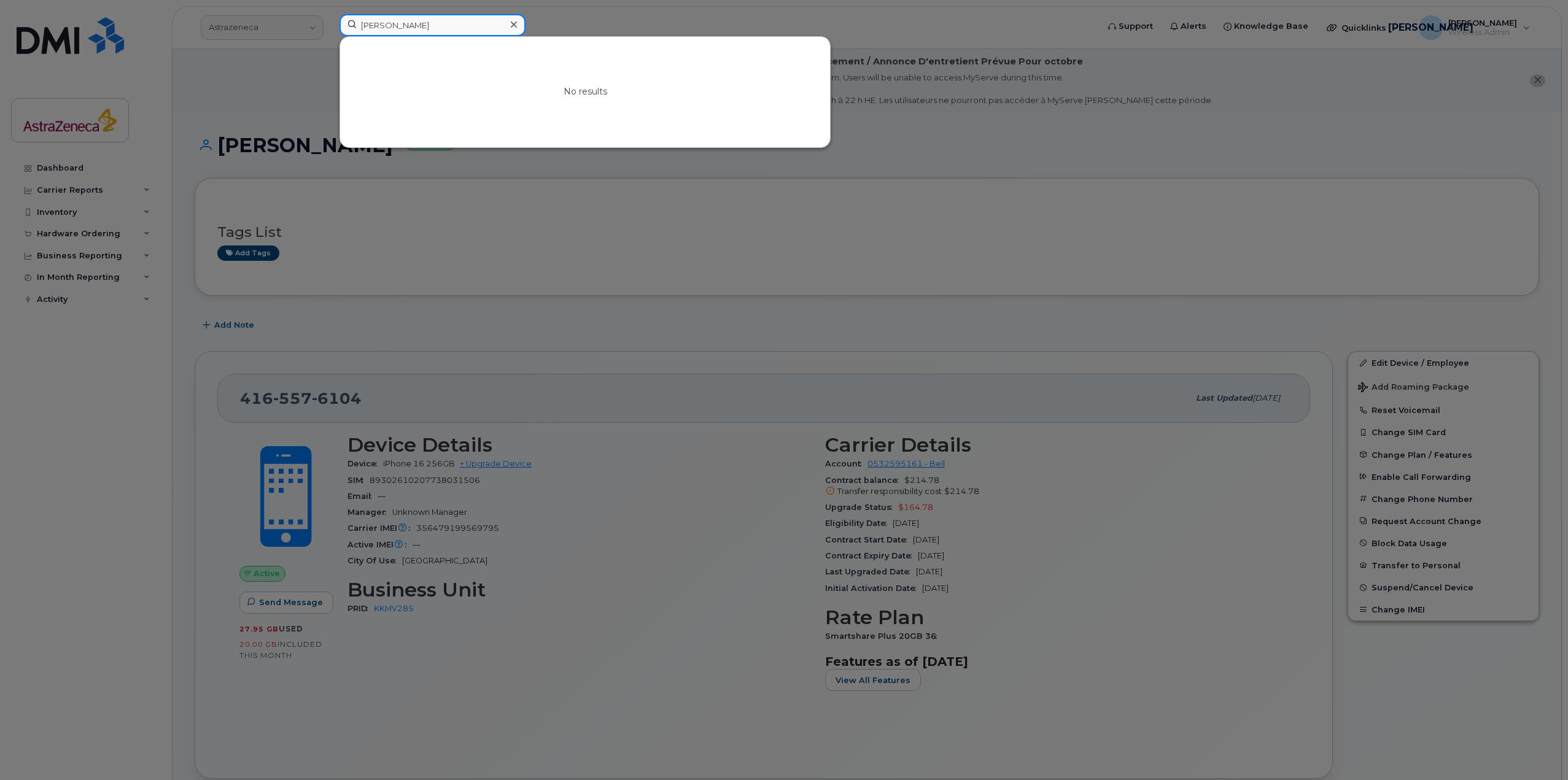
click at [411, 25] on input "Joshua Car" at bounding box center [433, 25] width 186 height 22
click at [820, 284] on div at bounding box center [784, 390] width 1568 height 780
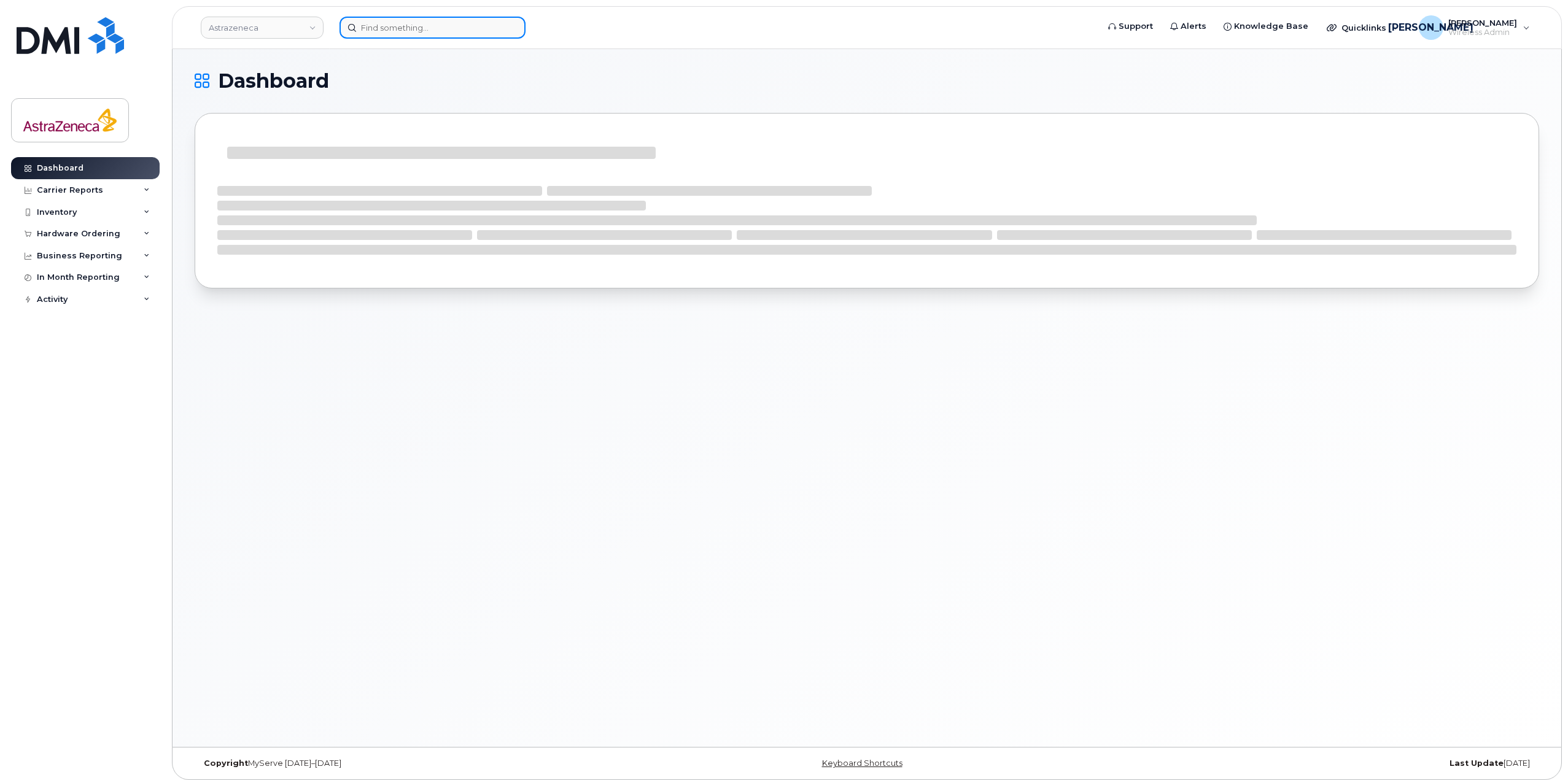
click at [406, 31] on input at bounding box center [433, 28] width 186 height 22
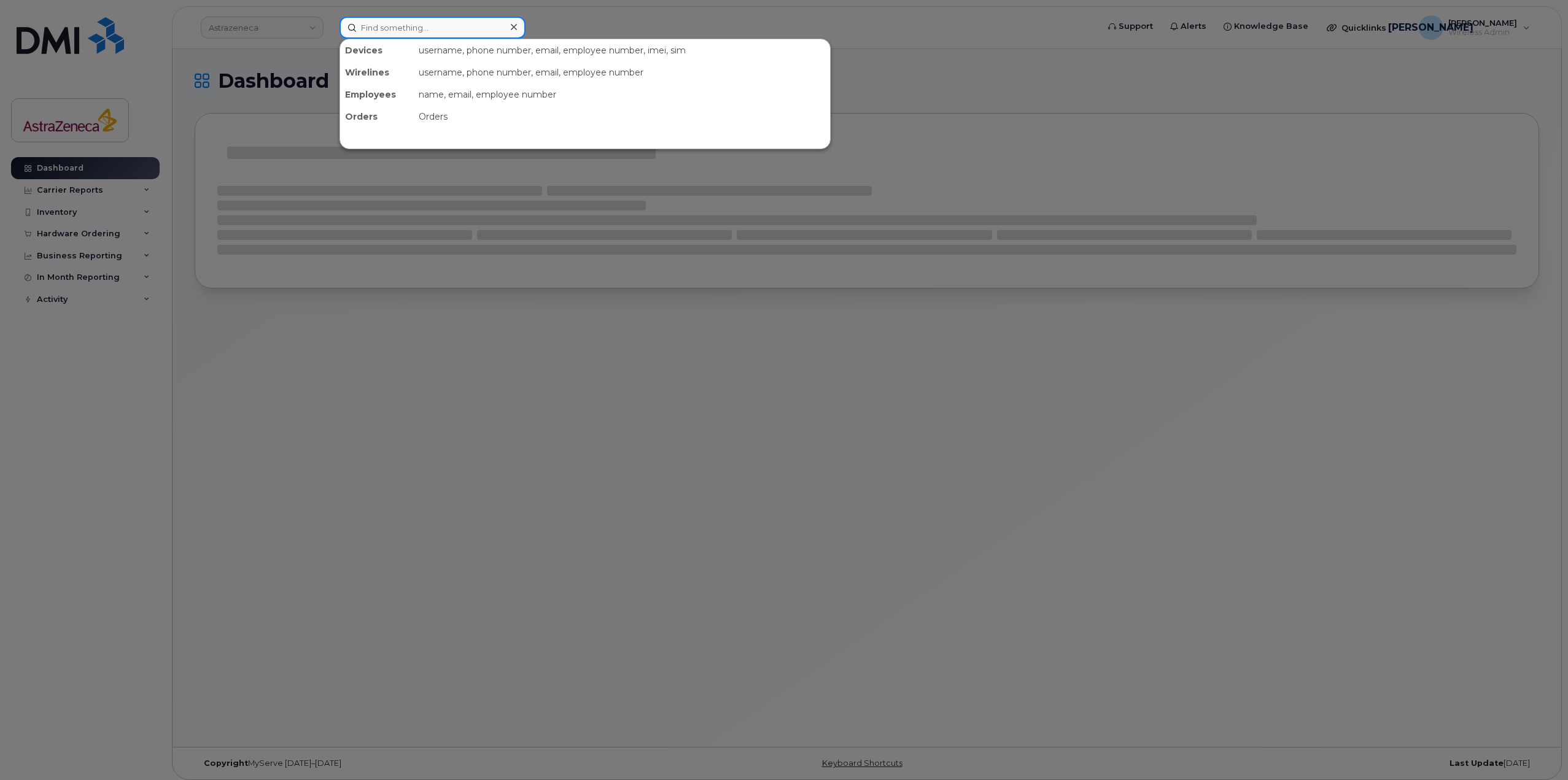
paste input "416-557-6104"
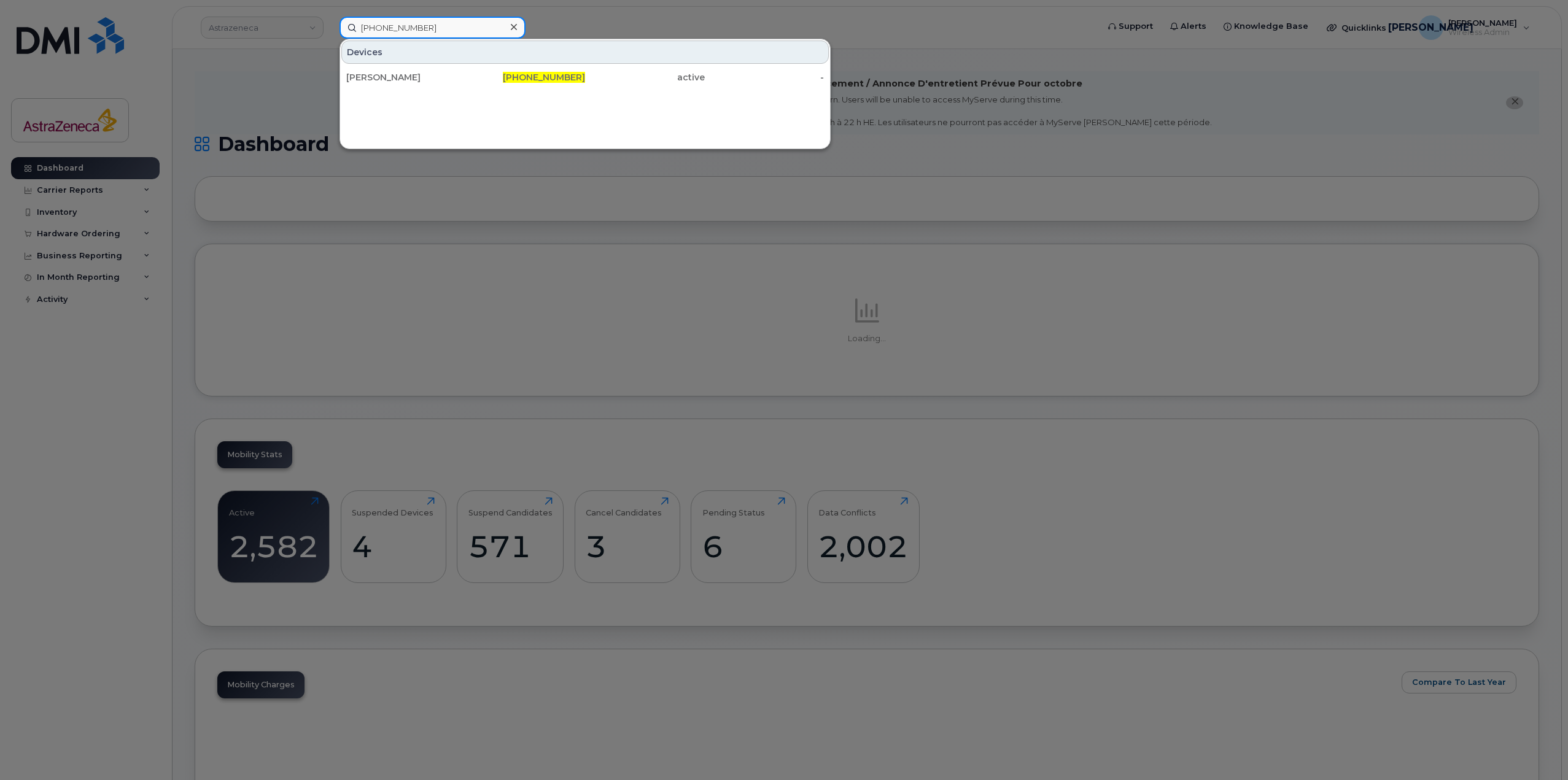
type input "416-557-6104"
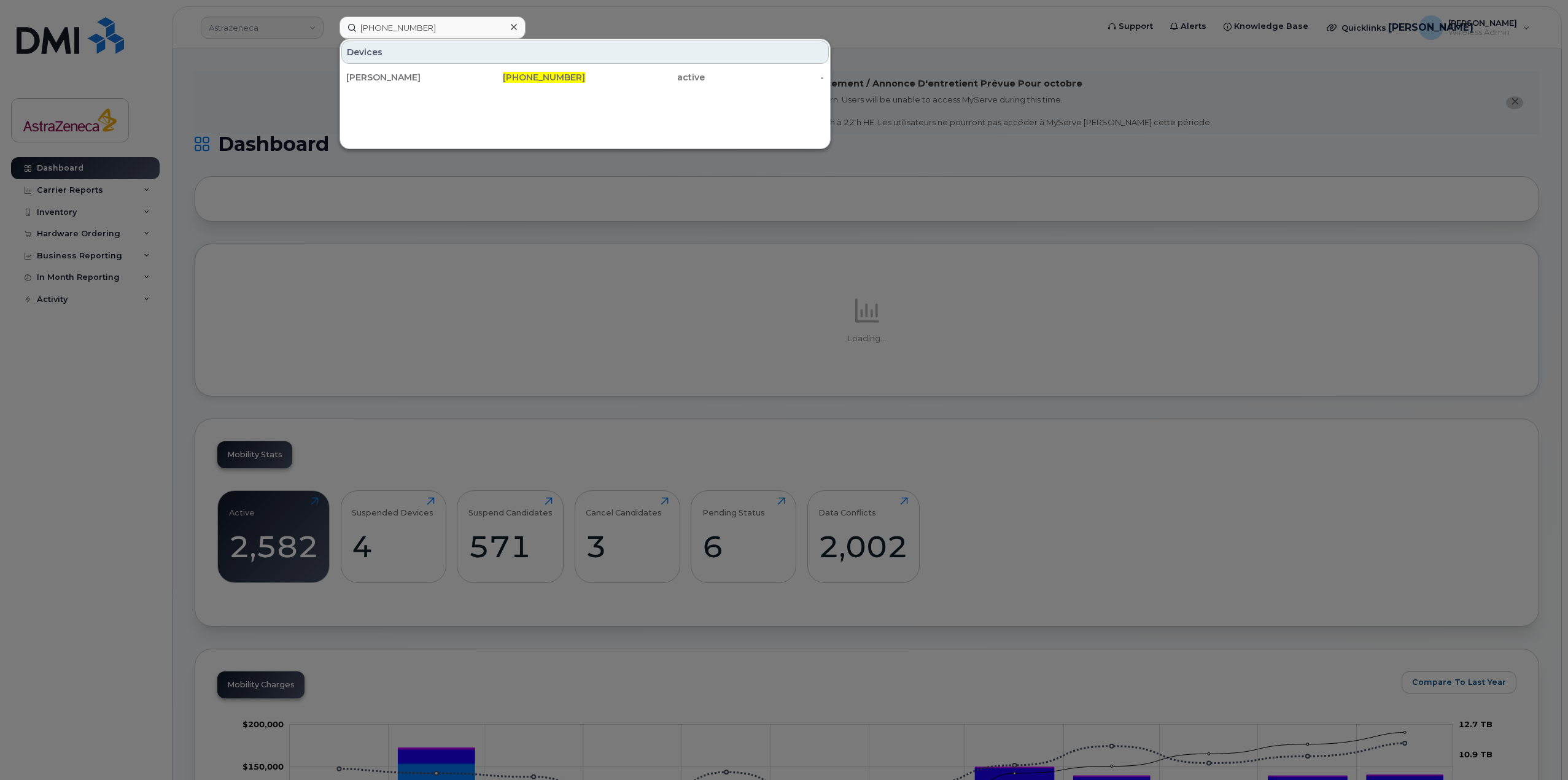
click at [473, 92] on div "Devices Susan Okeefe 416-557-6104 active -" at bounding box center [585, 94] width 491 height 110
click at [464, 86] on div "[PERSON_NAME]" at bounding box center [406, 77] width 120 height 22
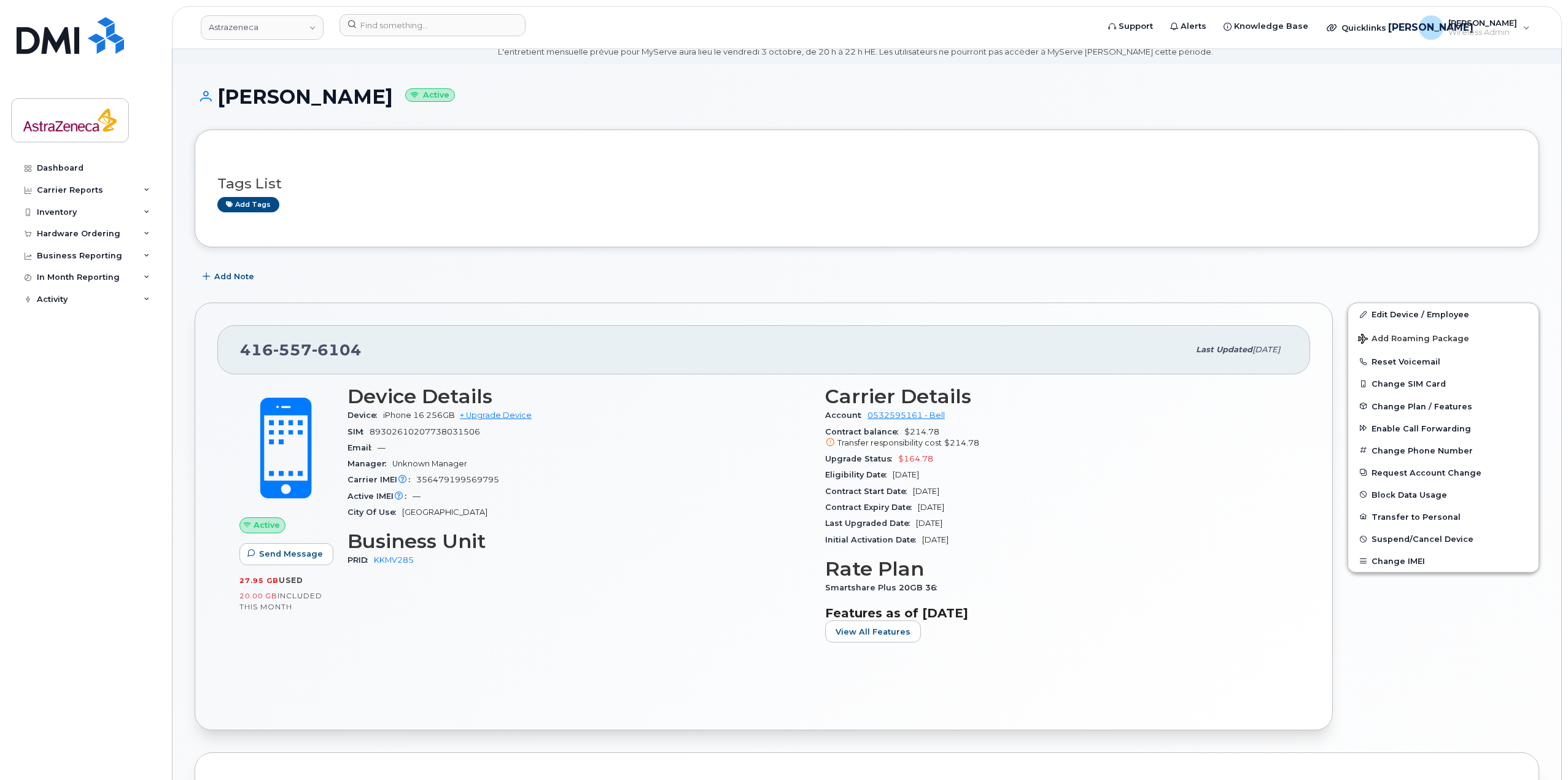
scroll to position [123, 0]
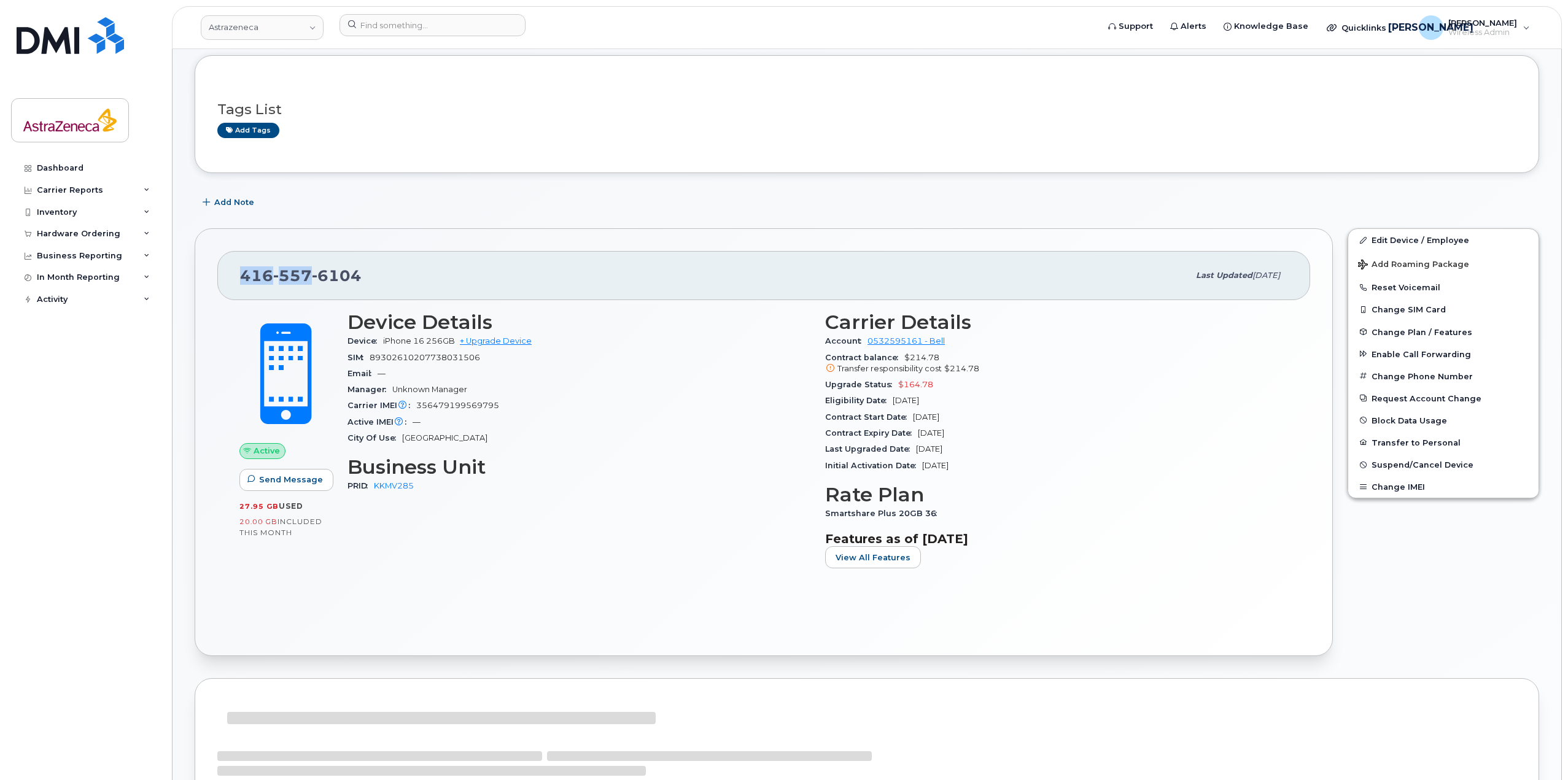
drag, startPoint x: 319, startPoint y: 283, endPoint x: 223, endPoint y: 285, distance: 96.0
click at [223, 285] on div "[PHONE_NUMBER] Last updated [DATE]" at bounding box center [764, 275] width 1093 height 49
click at [439, 290] on div "[PHONE_NUMBER] Last updated [DATE]" at bounding box center [764, 275] width 1093 height 49
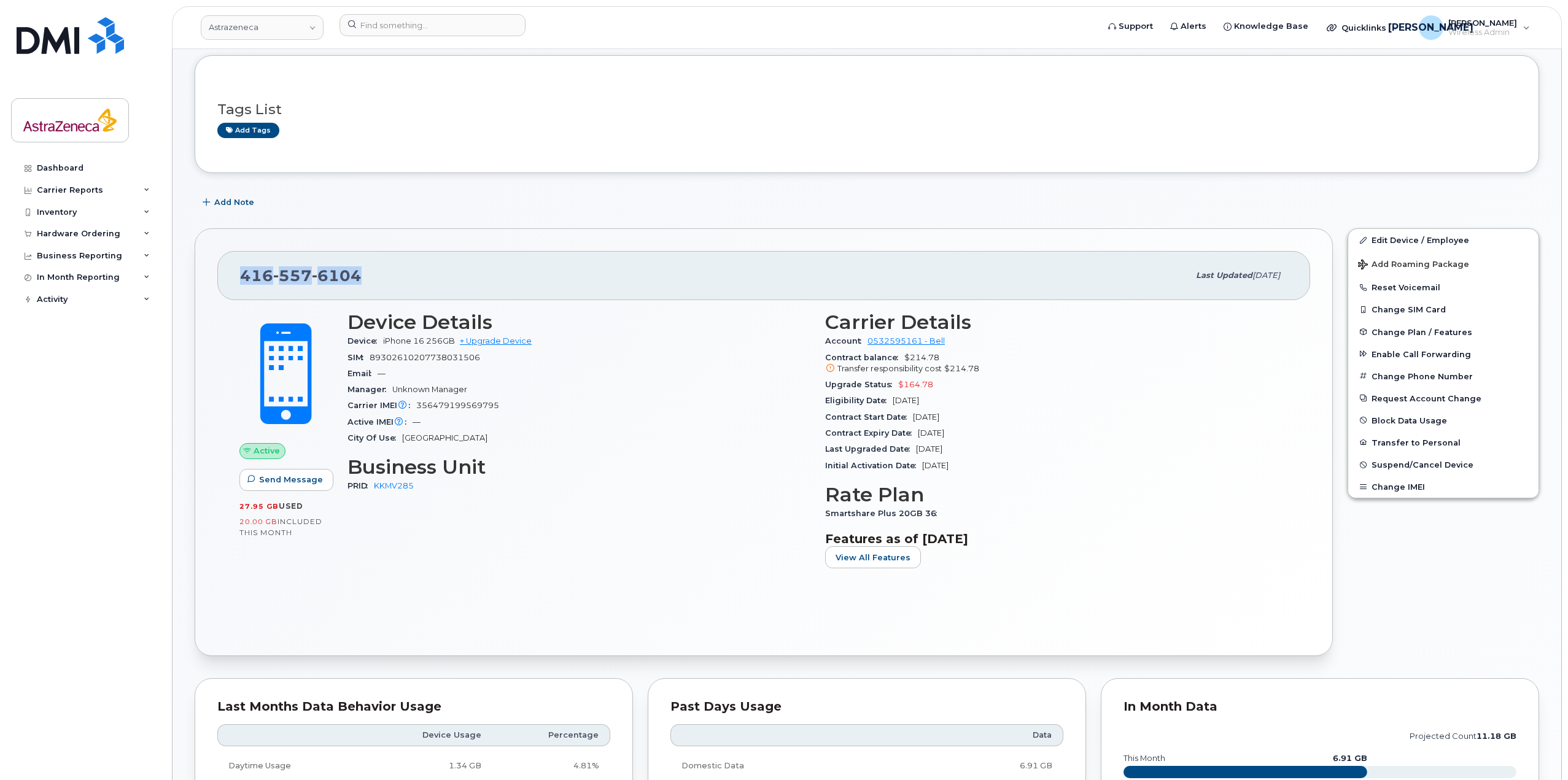
drag, startPoint x: 252, startPoint y: 278, endPoint x: 185, endPoint y: 281, distance: 67.1
click at [443, 281] on div "[PHONE_NUMBER]" at bounding box center [714, 275] width 949 height 26
click at [465, 272] on div "[PHONE_NUMBER]" at bounding box center [714, 275] width 949 height 26
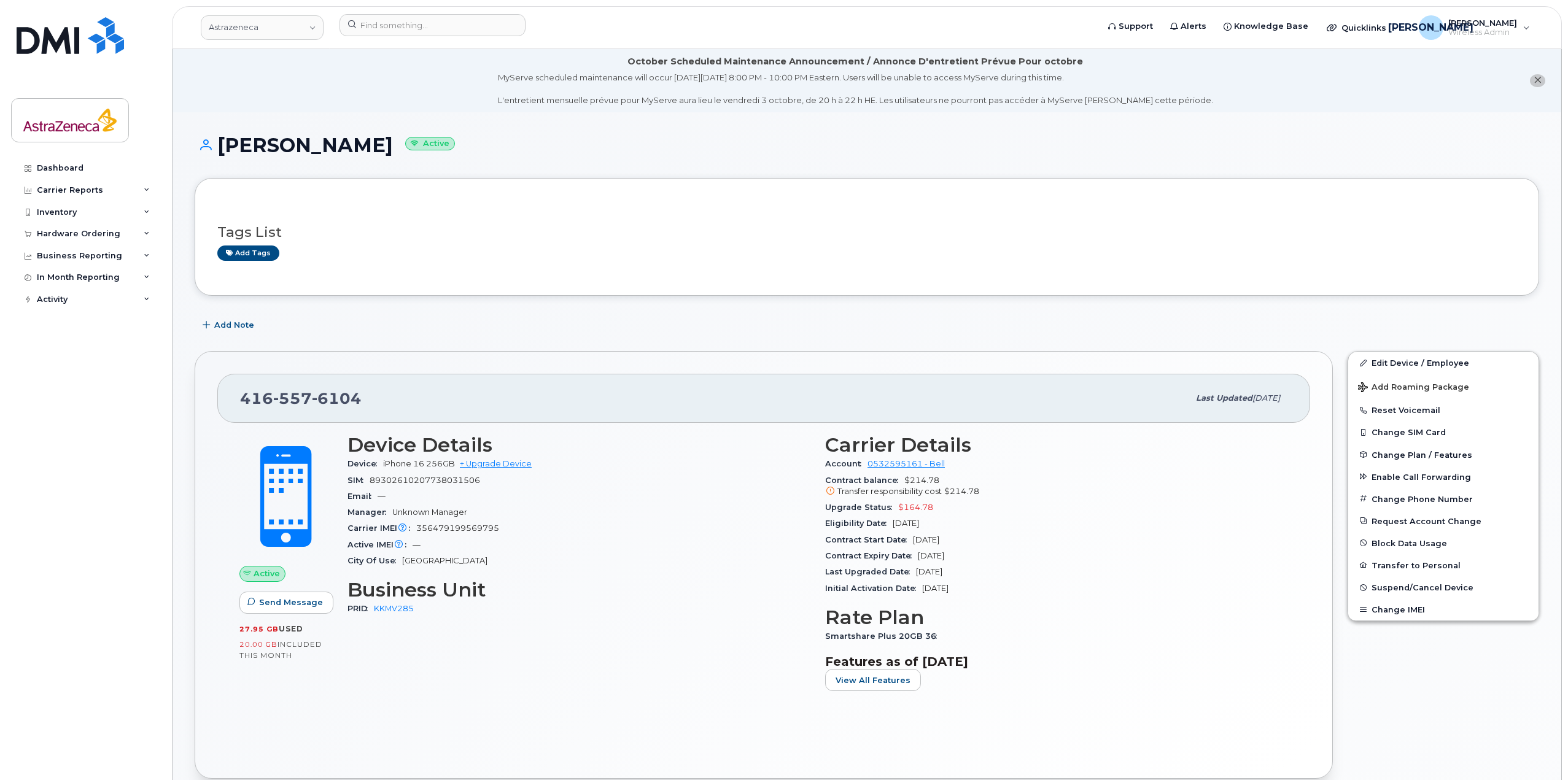
scroll to position [61, 0]
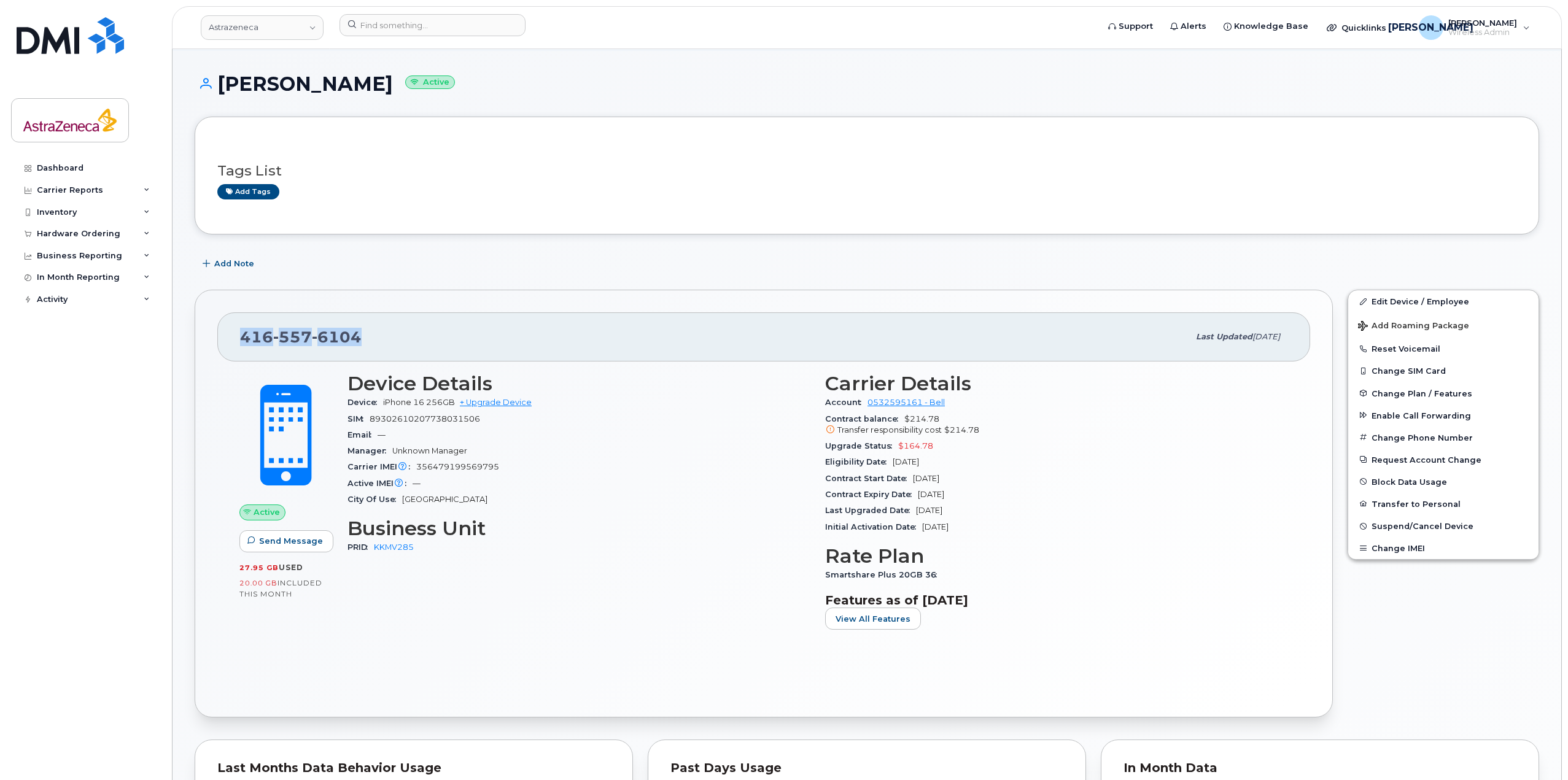
drag, startPoint x: 374, startPoint y: 348, endPoint x: 200, endPoint y: 345, distance: 174.0
click at [200, 345] on div "[PHONE_NUMBER] Last updated [DATE] Active Send Message 27.95 GB  used 20.00 GB …" at bounding box center [763, 503] width 1138 height 428
click at [281, 343] on span "557" at bounding box center [293, 336] width 39 height 19
click at [240, 335] on span "[PHONE_NUMBER]" at bounding box center [300, 336] width 121 height 19
click at [237, 339] on div "[PHONE_NUMBER] Last updated [DATE]" at bounding box center [764, 337] width 1093 height 49
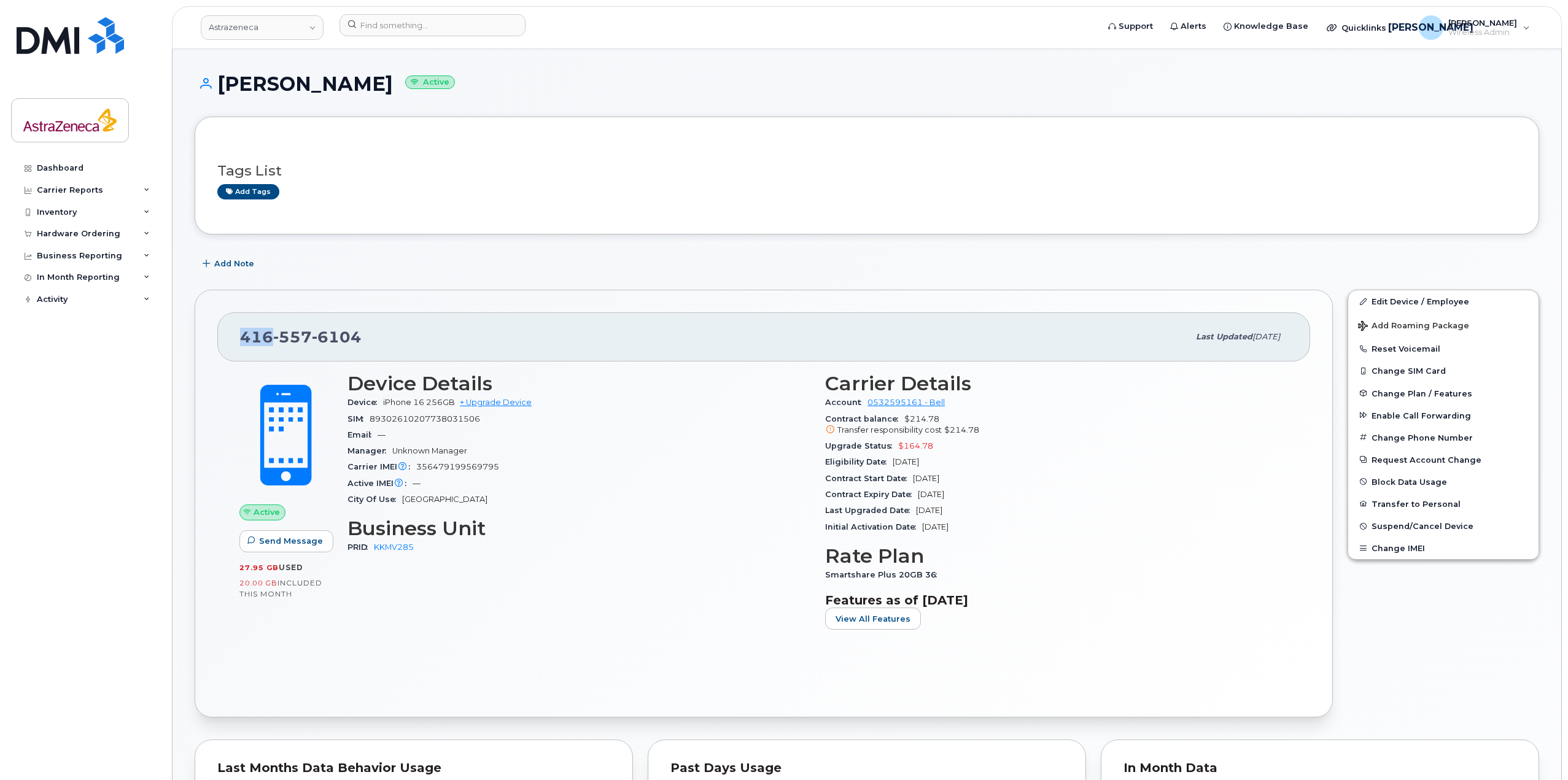
drag, startPoint x: 238, startPoint y: 341, endPoint x: 282, endPoint y: 338, distance: 44.1
click at [282, 338] on div "[PHONE_NUMBER] Last updated [DATE]" at bounding box center [764, 337] width 1093 height 49
click at [278, 342] on span "557" at bounding box center [293, 336] width 39 height 19
drag, startPoint x: 278, startPoint y: 342, endPoint x: 307, endPoint y: 338, distance: 29.3
click at [307, 338] on span "557" at bounding box center [293, 336] width 39 height 19
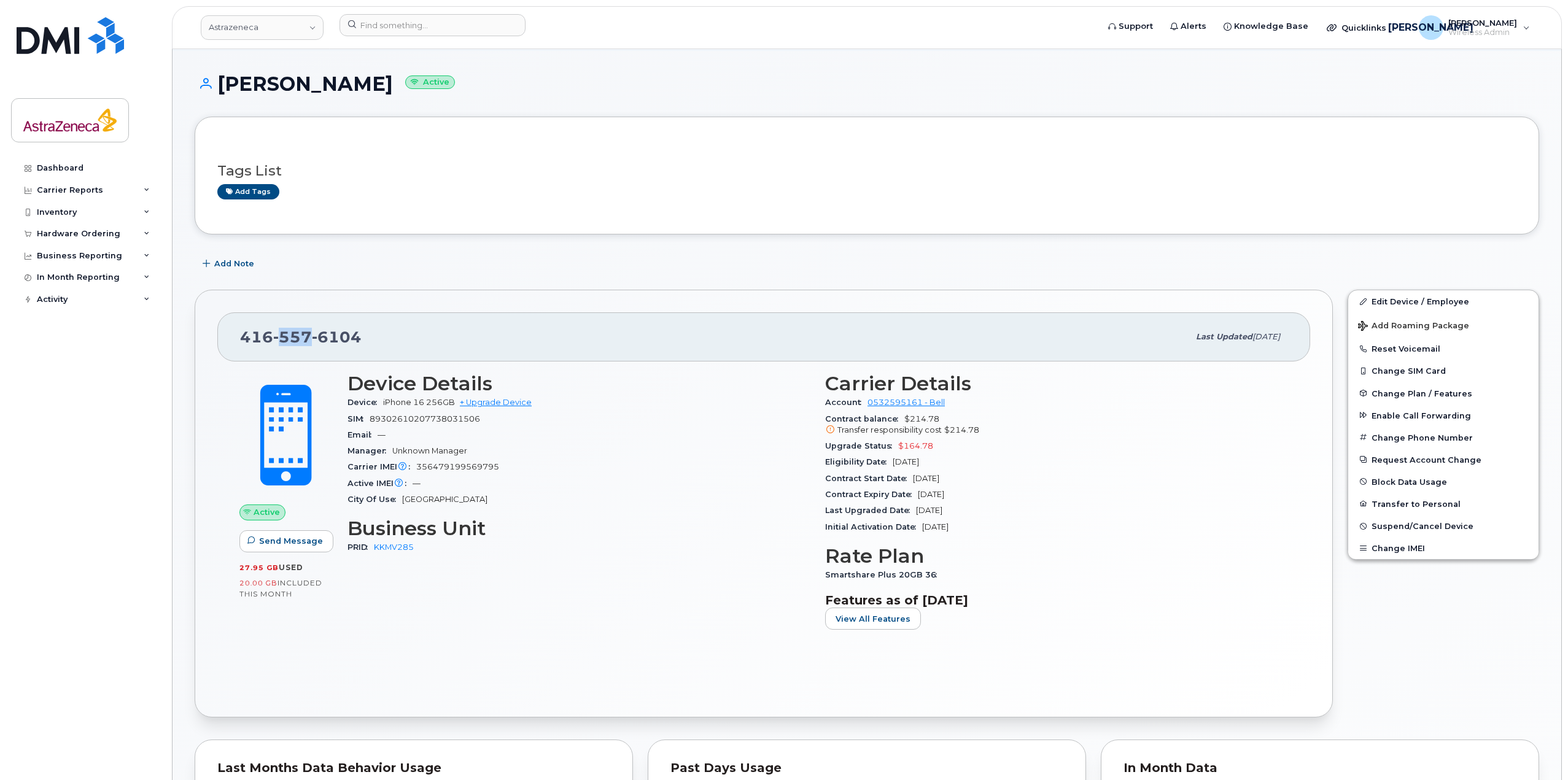
click at [303, 327] on span "557" at bounding box center [293, 336] width 39 height 19
drag, startPoint x: 312, startPoint y: 337, endPoint x: 419, endPoint y: 342, distance: 107.1
click at [419, 342] on div "[PHONE_NUMBER]" at bounding box center [714, 336] width 949 height 26
click at [433, 349] on div "[PHONE_NUMBER]" at bounding box center [714, 336] width 949 height 26
click at [937, 456] on div "Eligibility Date [DATE]" at bounding box center [1057, 461] width 463 height 16
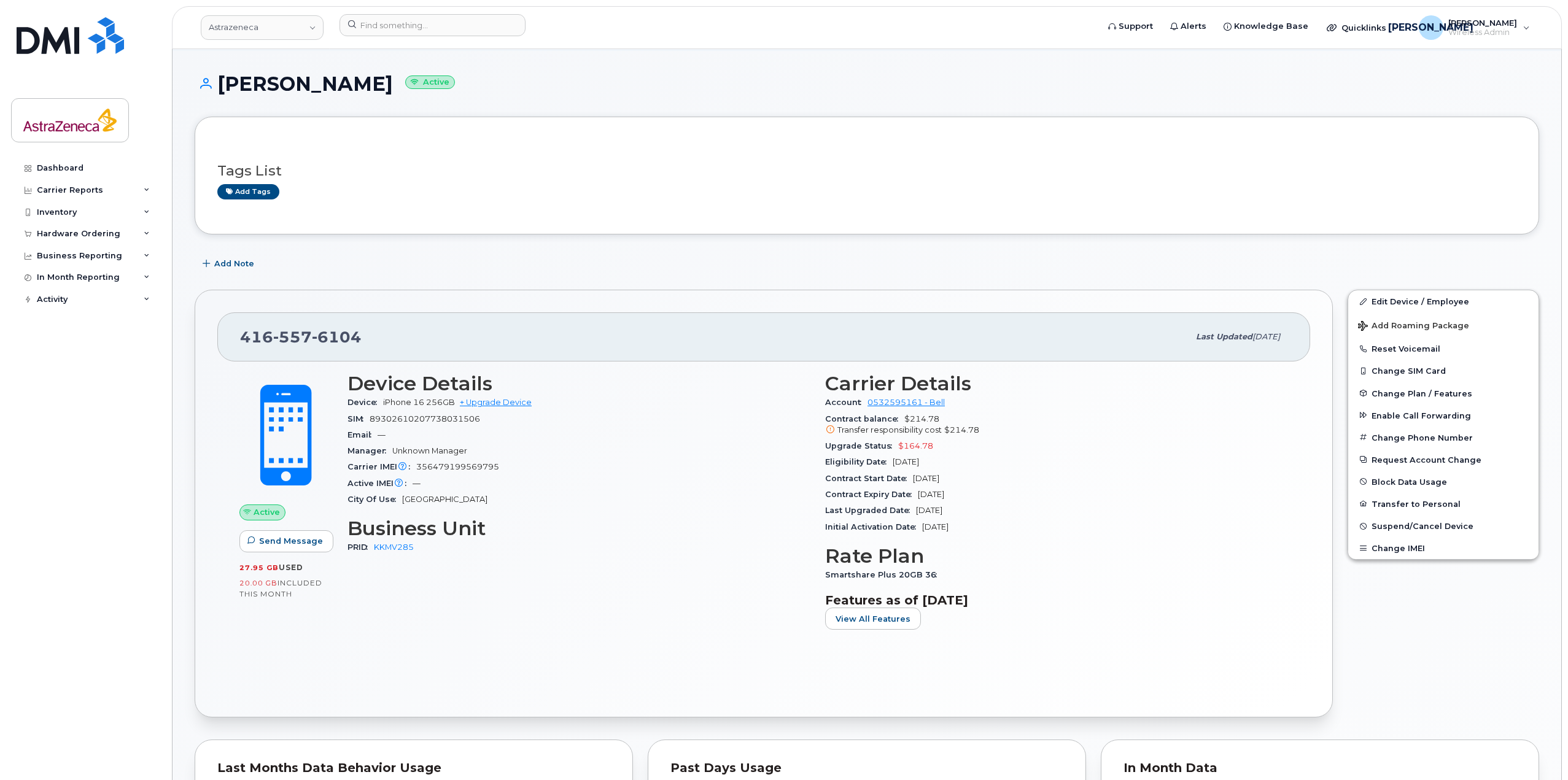
click at [927, 450] on div "Upgrade Status $164.78" at bounding box center [1057, 446] width 463 height 16
click at [979, 490] on div "Contract Expiry Date [DATE]" at bounding box center [1057, 494] width 463 height 16
